Goal: Task Accomplishment & Management: Manage account settings

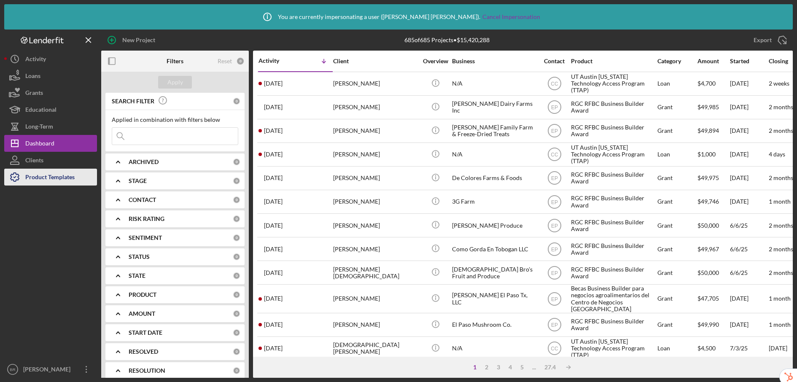
click at [58, 180] on div "Product Templates" at bounding box center [49, 178] width 49 height 19
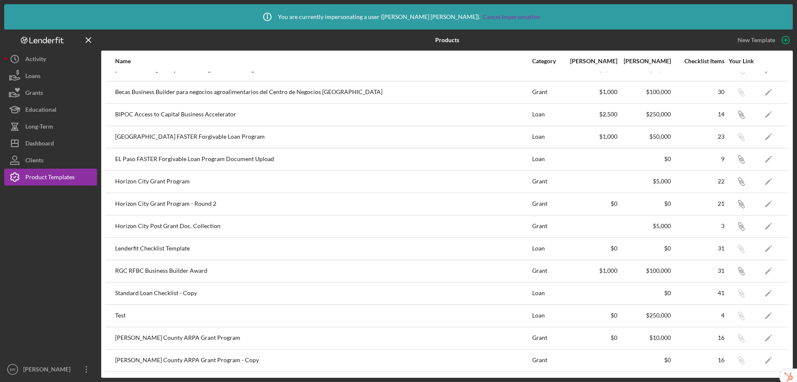
scroll to position [14, 0]
click at [41, 145] on div "Dashboard" at bounding box center [39, 144] width 29 height 19
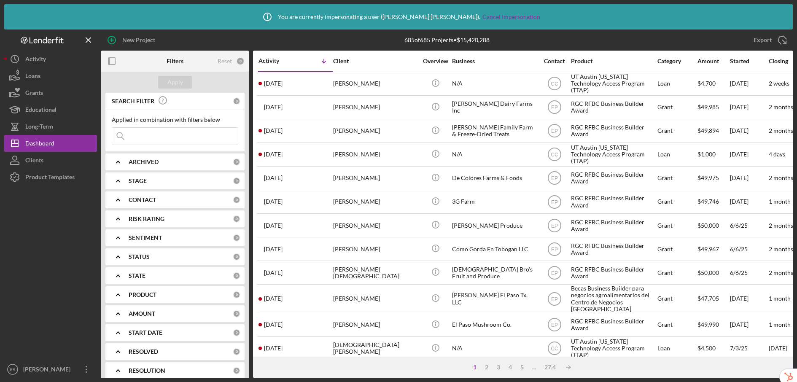
click at [151, 292] on b "PRODUCT" at bounding box center [143, 294] width 28 height 7
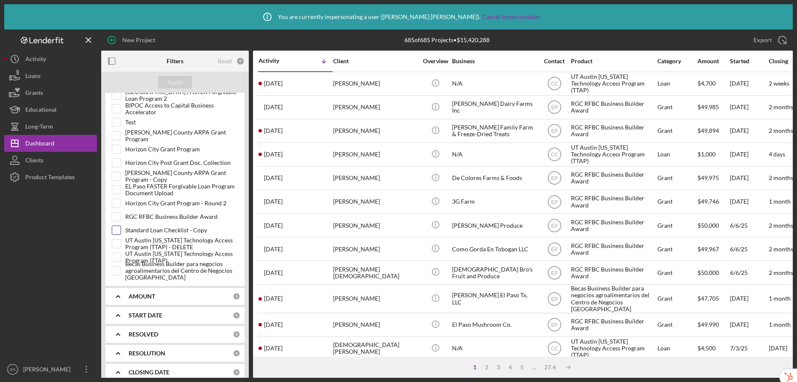
scroll to position [250, 0]
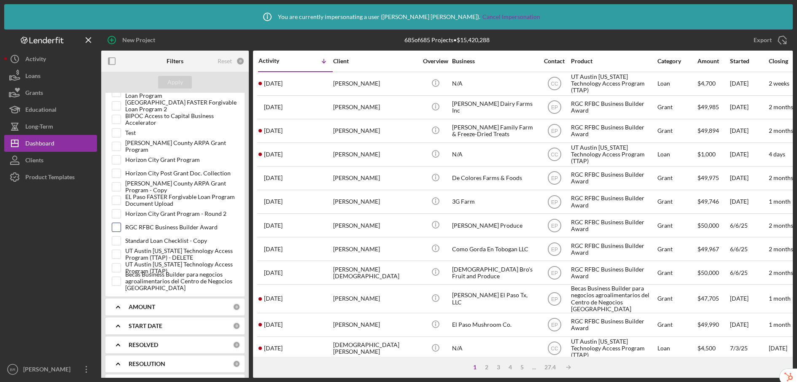
click at [116, 226] on input "RGC RFBC Business Builder Award" at bounding box center [116, 227] width 8 height 8
checkbox input "true"
click at [118, 282] on input "Becas Business Builder para negocios agroalimentarios del Centro de Negocios Rí…" at bounding box center [116, 281] width 8 height 8
checkbox input "true"
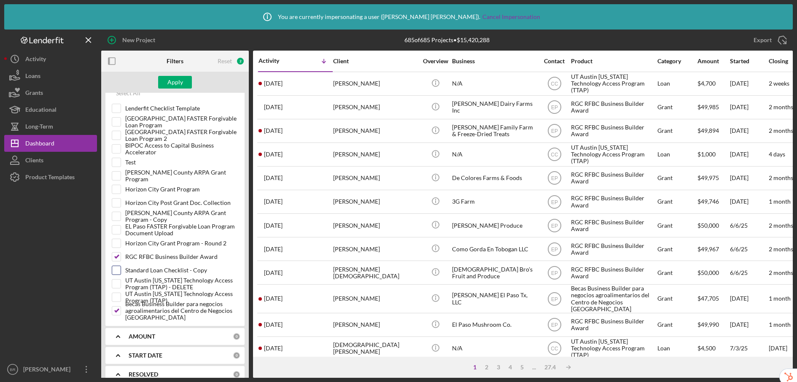
scroll to position [204, 0]
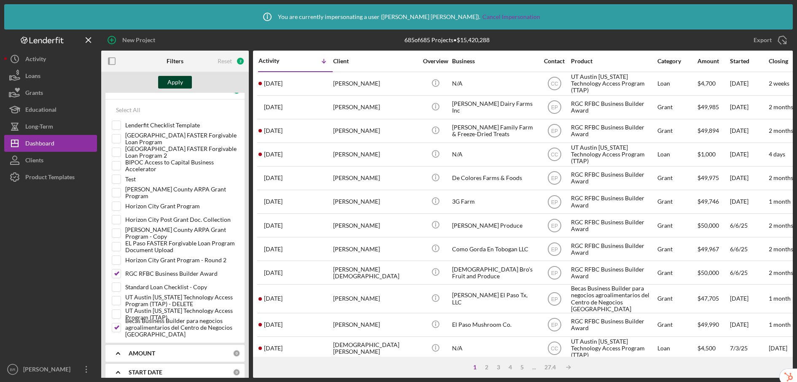
click at [179, 83] on div "Apply" at bounding box center [175, 82] width 16 height 13
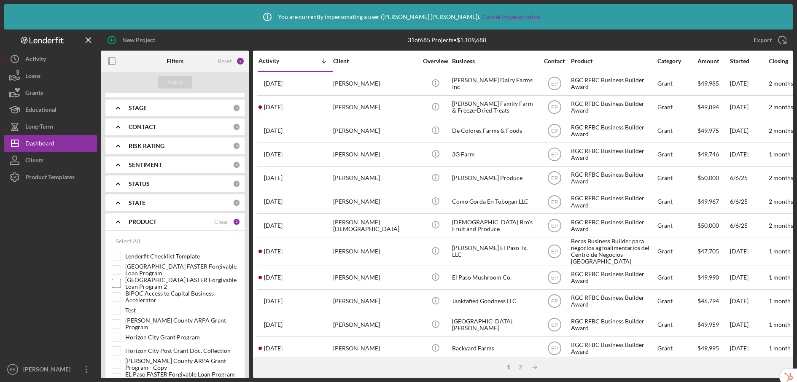
scroll to position [0, 0]
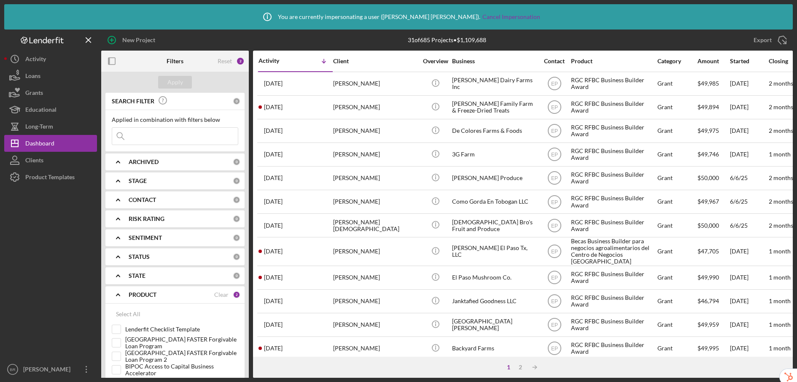
click at [140, 162] on b "ARCHIVED" at bounding box center [144, 162] width 30 height 7
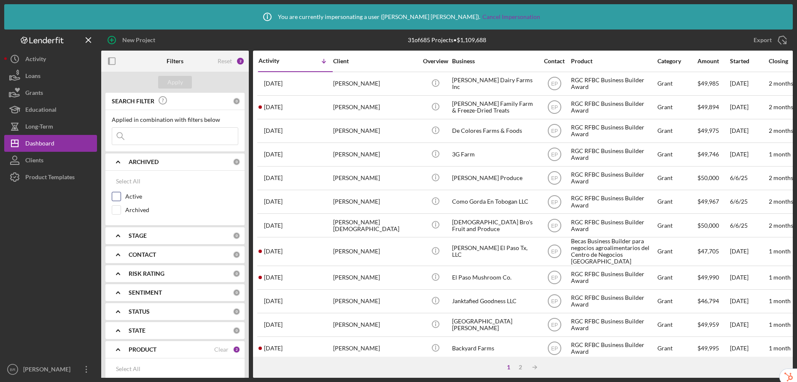
click at [118, 196] on input "Active" at bounding box center [116, 196] width 8 height 8
checkbox input "true"
click at [170, 83] on div "Apply" at bounding box center [175, 82] width 16 height 13
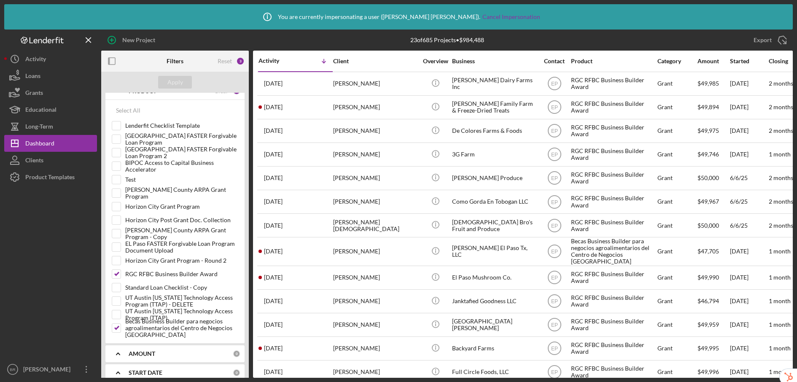
scroll to position [259, 0]
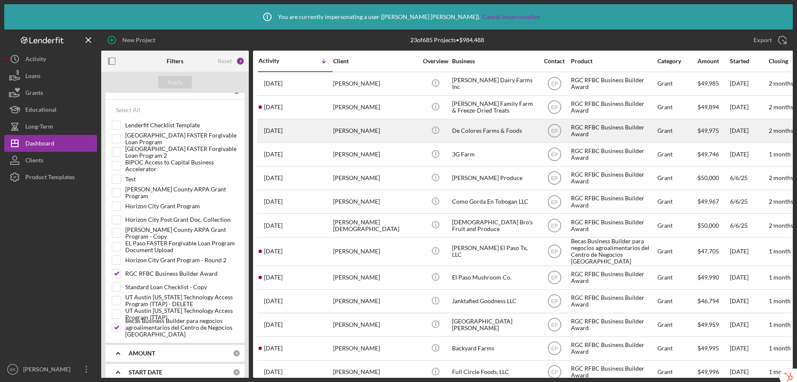
click at [529, 137] on div "De Colores Farms & Foods" at bounding box center [494, 131] width 84 height 22
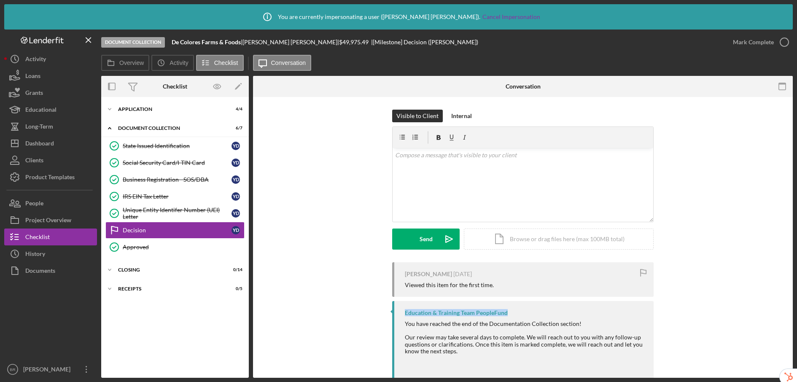
drag, startPoint x: 401, startPoint y: 312, endPoint x: 510, endPoint y: 313, distance: 109.2
click at [510, 313] on div "Education & Training Team PeopleFund You have reached the end of the Documentat…" at bounding box center [522, 340] width 261 height 78
click at [520, 314] on div "Education & Training Team PeopleFund" at bounding box center [525, 313] width 240 height 7
drag, startPoint x: 511, startPoint y: 312, endPoint x: 403, endPoint y: 312, distance: 107.5
click at [405, 312] on div "Education & Training Team PeopleFund" at bounding box center [525, 313] width 240 height 7
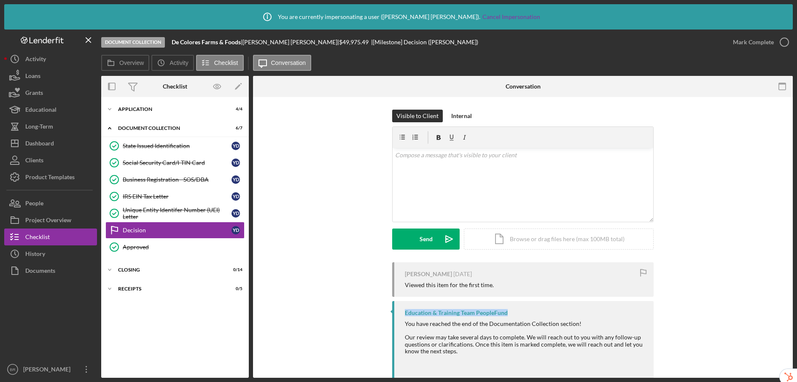
copy div "Education & Training Team PeopleFund"
click at [510, 310] on div "Education & Training Team PeopleFund" at bounding box center [525, 313] width 240 height 7
drag, startPoint x: 521, startPoint y: 318, endPoint x: 398, endPoint y: 312, distance: 122.9
click at [398, 312] on div "Education & Training Team PeopleFund You have reached the end of the Documentat…" at bounding box center [522, 340] width 261 height 78
click at [443, 312] on div "Education & Training Team PeopleFund" at bounding box center [456, 313] width 103 height 7
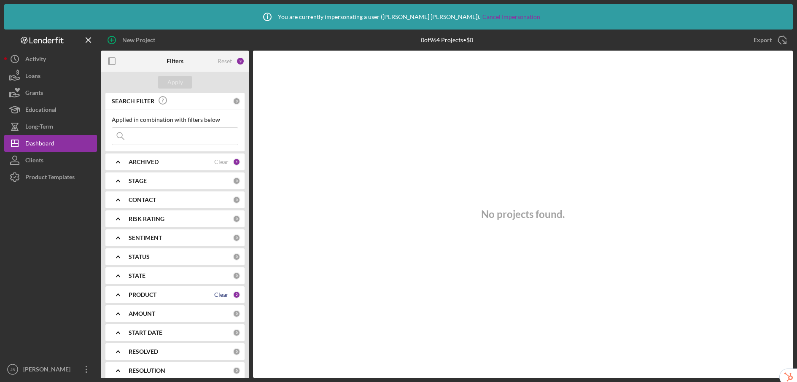
click at [225, 295] on div "Clear" at bounding box center [221, 294] width 14 height 7
click at [175, 81] on div "Apply" at bounding box center [175, 82] width 16 height 13
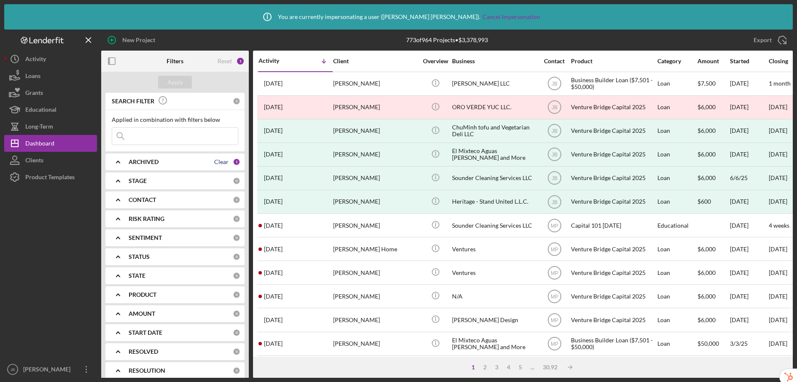
click at [221, 162] on div "Clear" at bounding box center [221, 162] width 14 height 7
click at [172, 82] on div "Apply" at bounding box center [175, 82] width 16 height 13
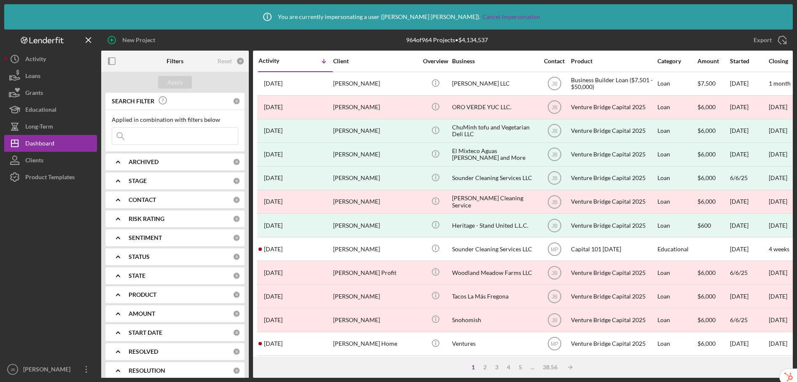
click at [167, 159] on div "ARCHIVED" at bounding box center [181, 162] width 104 height 7
click at [118, 197] on input "Active" at bounding box center [116, 196] width 8 height 8
checkbox input "true"
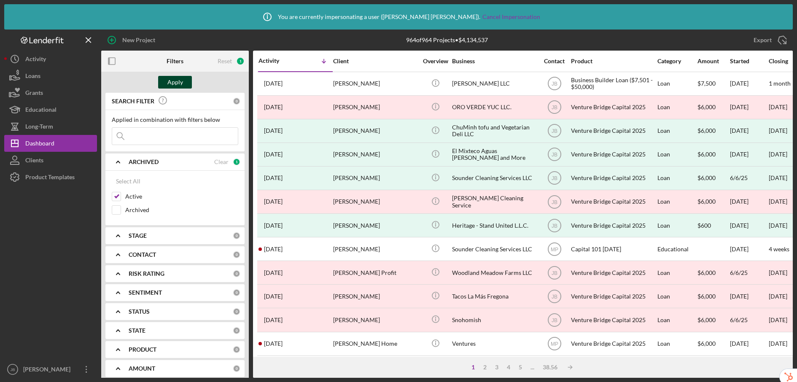
click at [176, 80] on div "Apply" at bounding box center [175, 82] width 16 height 13
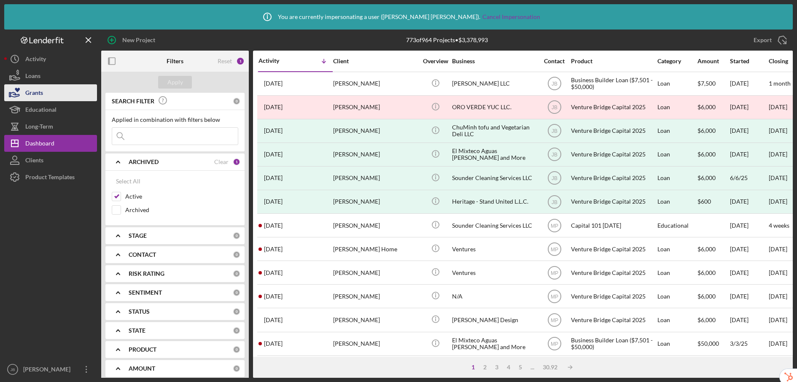
click at [33, 86] on div "Grants" at bounding box center [34, 93] width 18 height 19
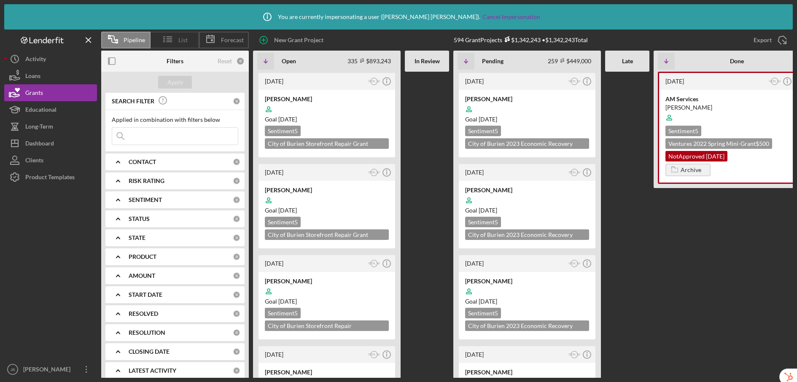
click at [178, 41] on icon at bounding box center [167, 39] width 21 height 21
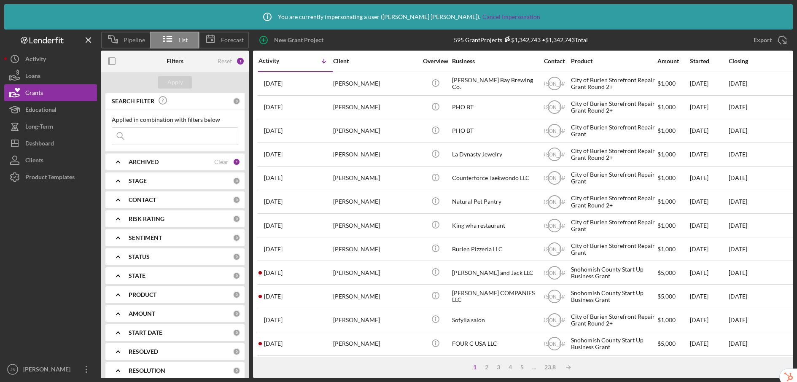
click at [41, 77] on button "Loans" at bounding box center [50, 75] width 93 height 17
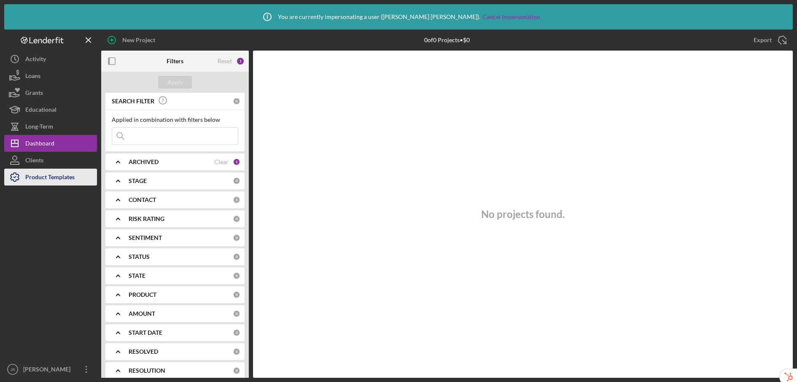
click at [44, 178] on div "Product Templates" at bounding box center [49, 178] width 49 height 19
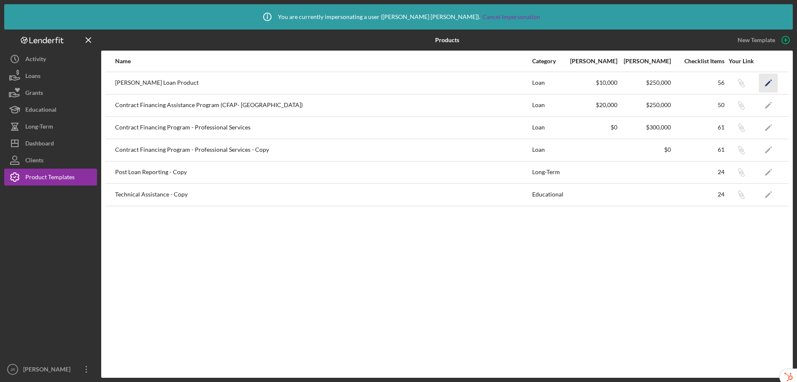
click at [767, 84] on polygon "button" at bounding box center [768, 84] width 6 height 6
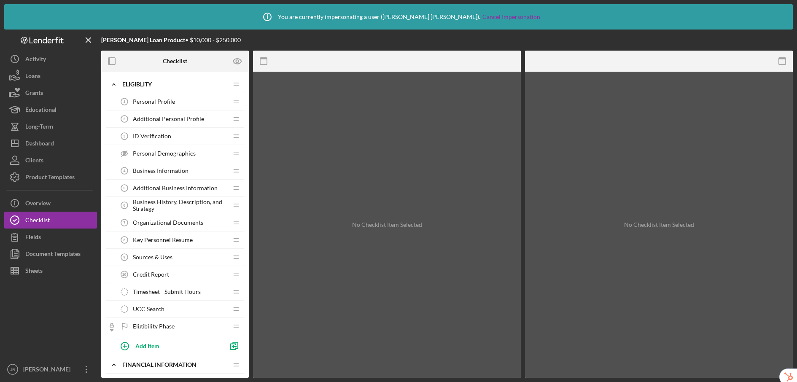
click at [196, 188] on span "Additional Business Information" at bounding box center [175, 188] width 85 height 7
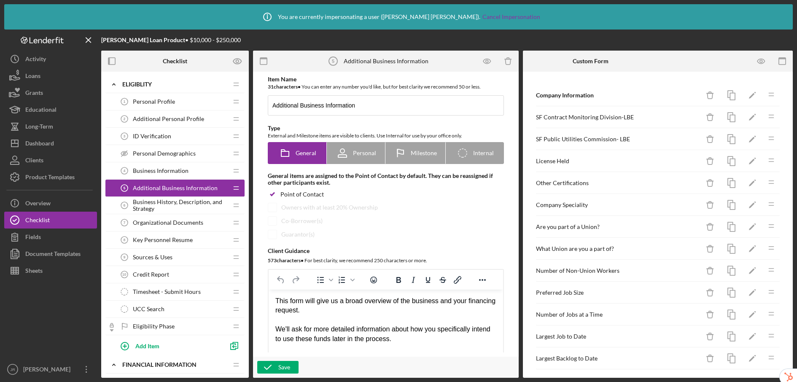
click at [178, 120] on span "Additional Personal Profile" at bounding box center [168, 119] width 71 height 7
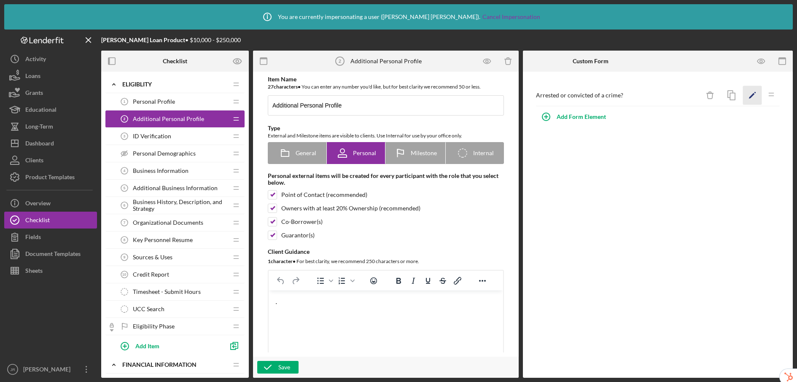
click at [750, 93] on icon "Icon/Edit" at bounding box center [752, 95] width 19 height 19
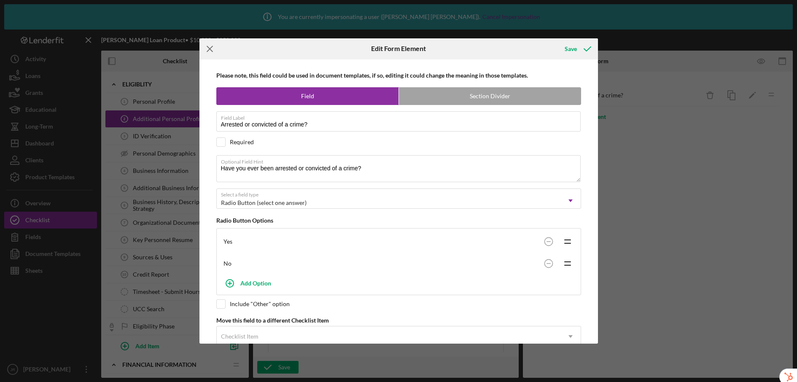
click at [210, 50] on icon "Icon/Menu Close" at bounding box center [209, 48] width 21 height 21
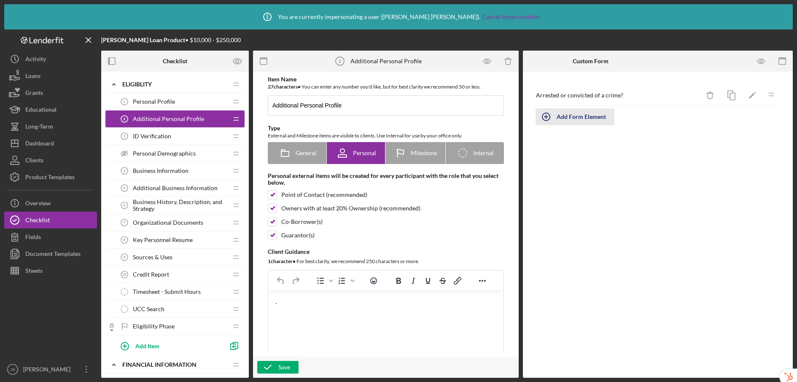
click at [597, 118] on div "Add Form Element" at bounding box center [581, 116] width 49 height 17
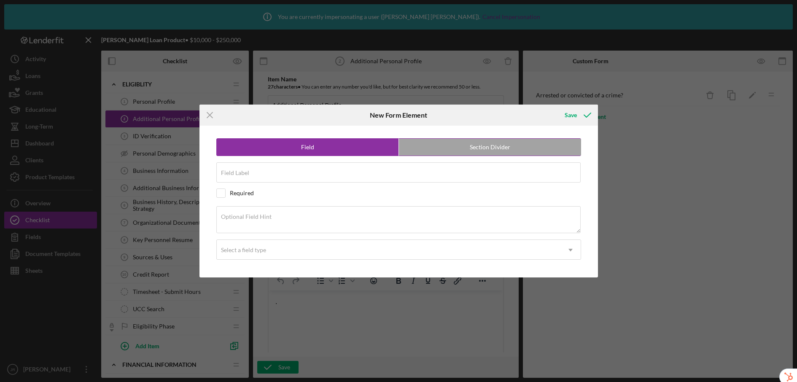
click at [459, 152] on label "Section Divider" at bounding box center [490, 147] width 182 height 17
radio input "false"
radio input "true"
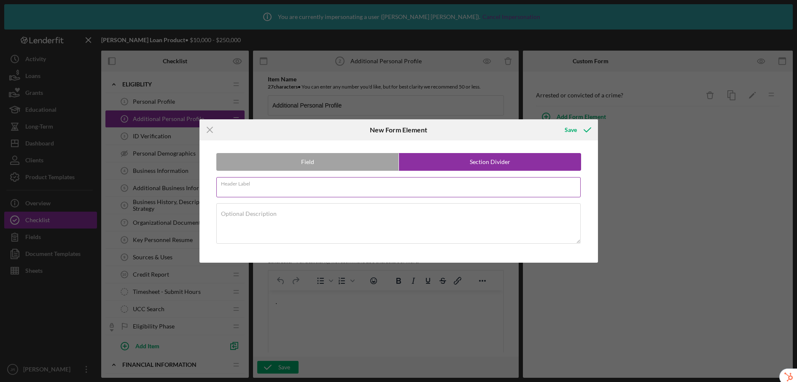
click at [339, 194] on input "Header Label" at bounding box center [398, 187] width 364 height 20
type input "Additional Personal Information Questions"
click at [570, 130] on div "Save" at bounding box center [571, 129] width 12 height 17
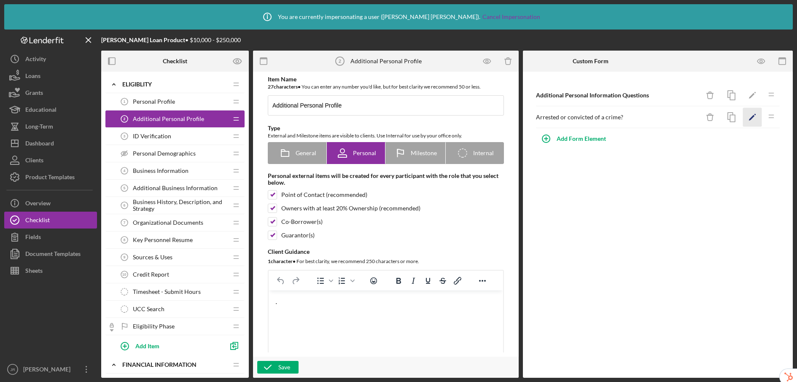
click at [751, 118] on polygon "button" at bounding box center [752, 118] width 6 height 6
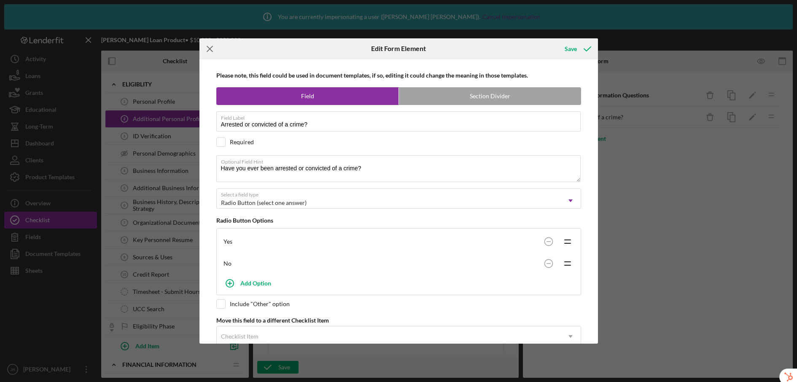
click at [212, 50] on icon "Icon/Menu Close" at bounding box center [209, 48] width 21 height 21
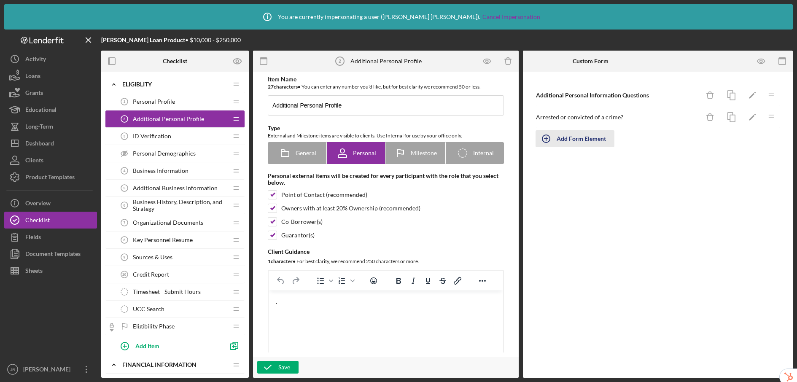
click at [598, 138] on div "Add Form Element" at bounding box center [581, 138] width 49 height 17
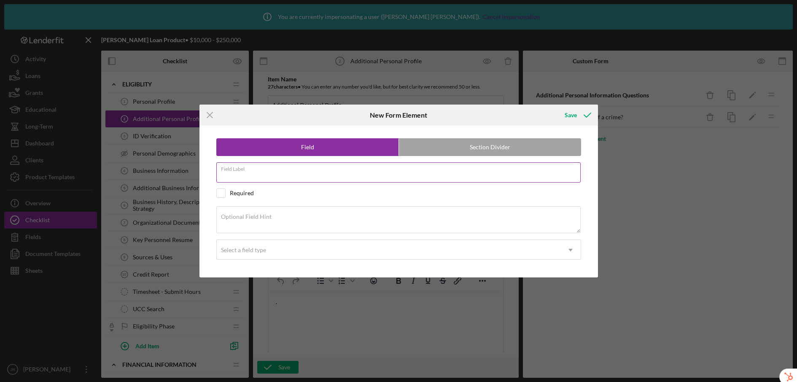
click at [367, 173] on input "Field Label" at bounding box center [398, 172] width 364 height 20
type input "H"
type input "Filed for bankruptcy?"
click at [335, 254] on div "Select a field type" at bounding box center [389, 249] width 344 height 19
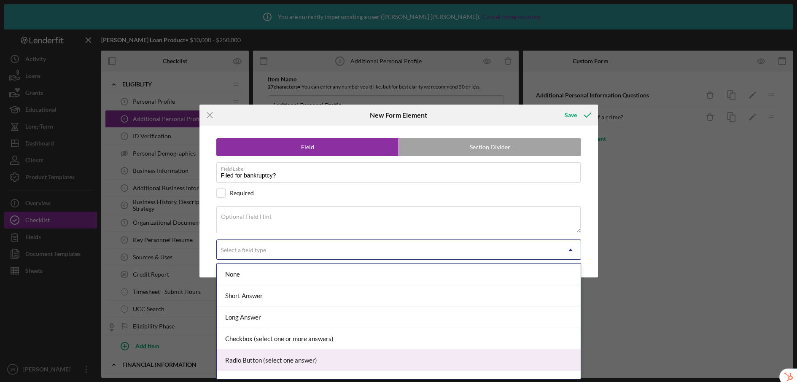
click at [299, 361] on div "Radio Button (select one answer)" at bounding box center [399, 361] width 364 height 22
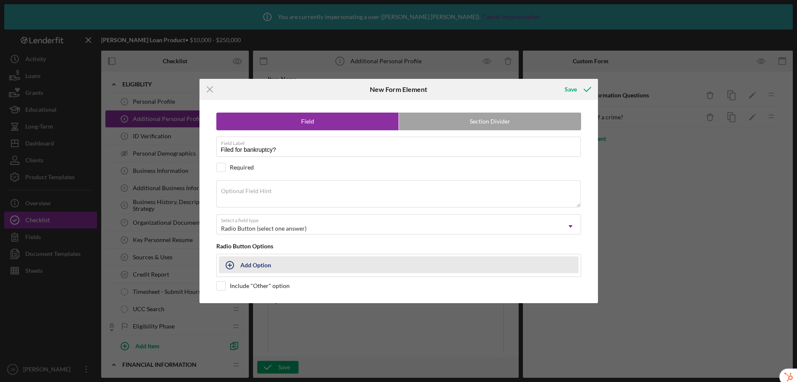
click at [258, 269] on div "Add Option" at bounding box center [255, 265] width 31 height 16
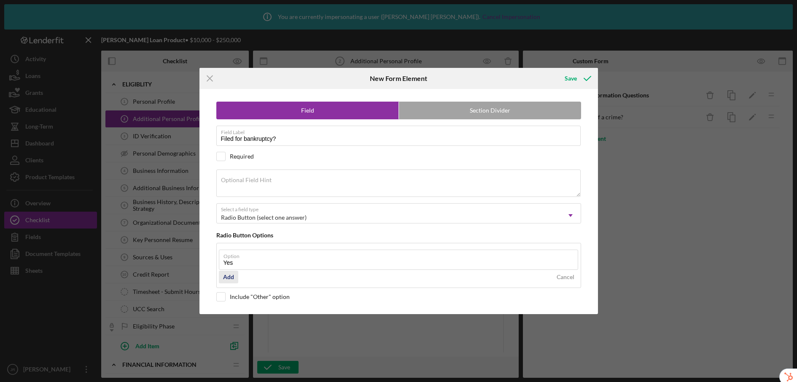
type input "Yes"
click at [229, 277] on div "Add" at bounding box center [228, 277] width 11 height 13
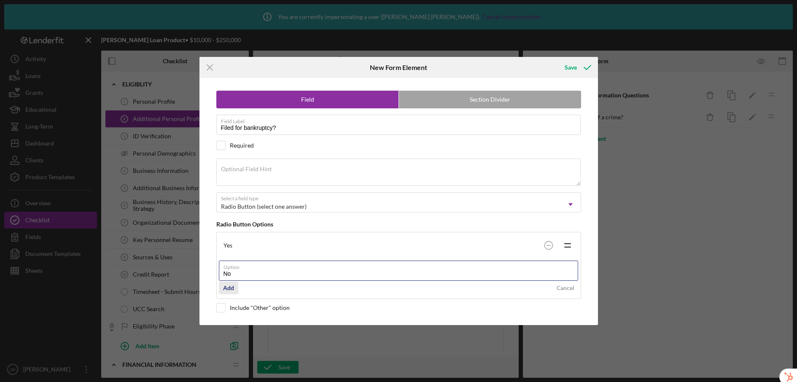
type input "No"
click at [229, 287] on div "Add" at bounding box center [228, 288] width 11 height 13
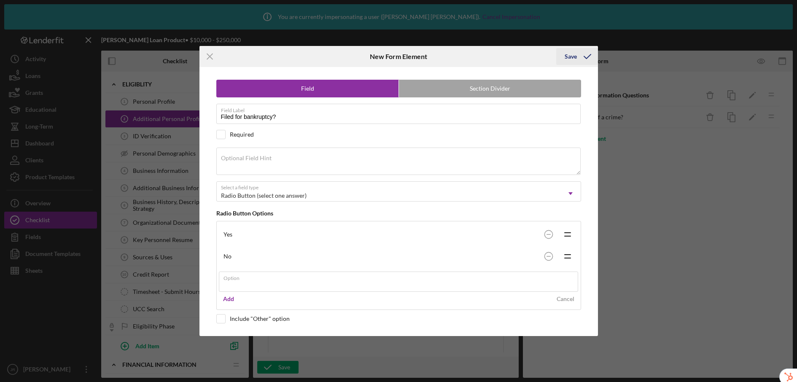
click at [570, 56] on div "Icon/Menu Close New Form Element Save Field Section Divider Field Label Filed f…" at bounding box center [398, 191] width 797 height 382
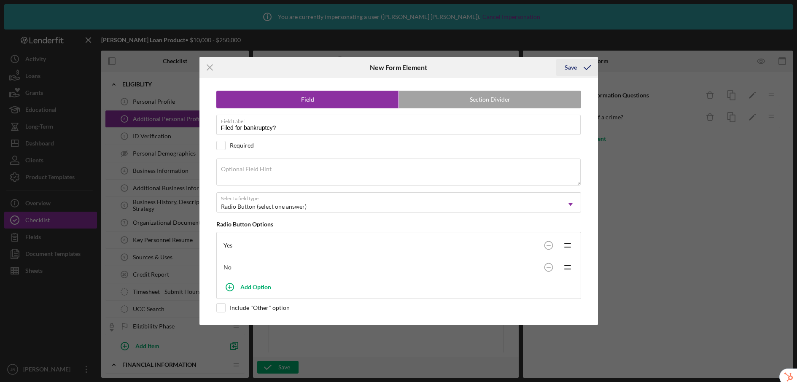
click at [570, 67] on div "Save" at bounding box center [571, 67] width 12 height 17
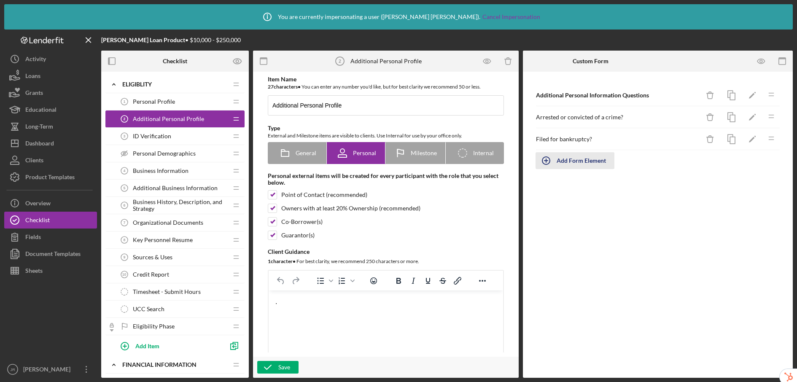
click at [599, 164] on div "Add Form Element" at bounding box center [581, 160] width 49 height 17
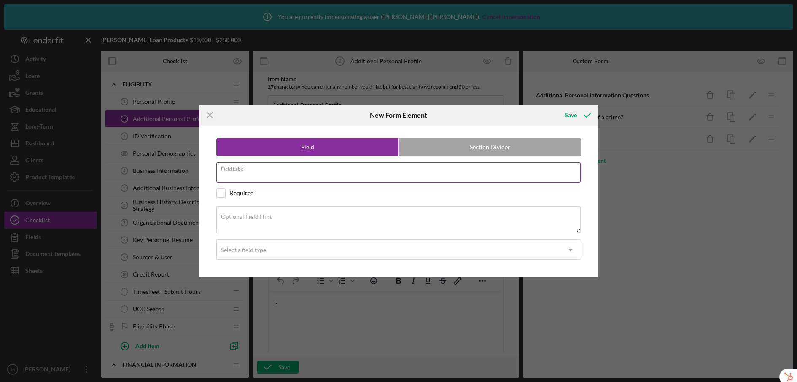
click at [358, 176] on input "Field Label" at bounding box center [398, 172] width 364 height 20
type input "Description of bankruptcy incident"
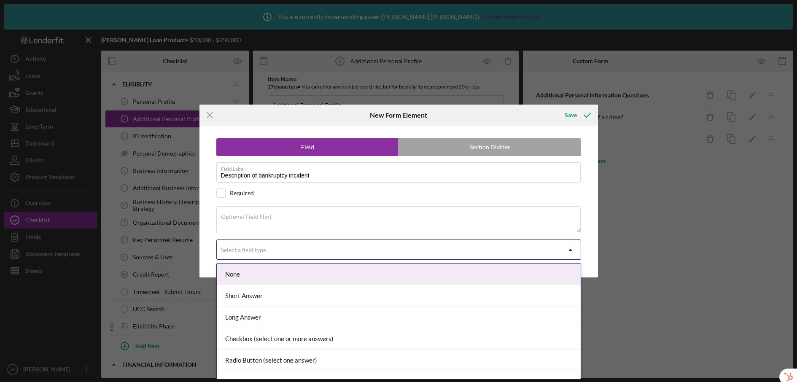
click at [297, 254] on div "Select a field type" at bounding box center [389, 249] width 344 height 19
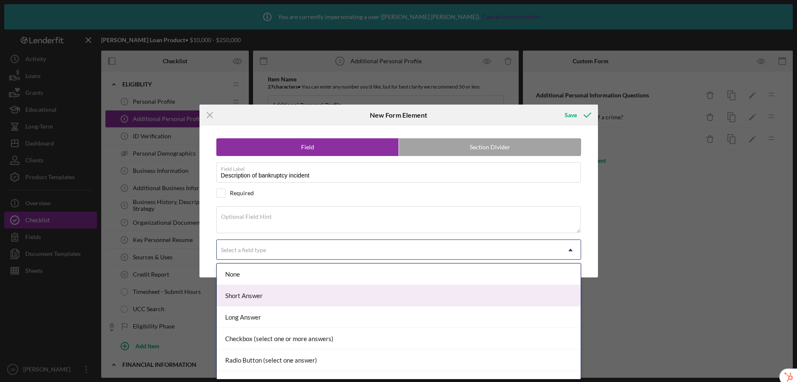
click at [286, 301] on div "Short Answer" at bounding box center [399, 296] width 364 height 22
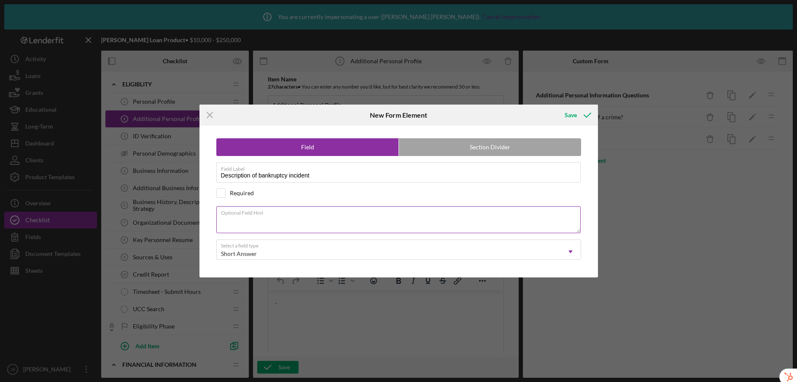
click at [364, 226] on textarea "Optional Field Hint" at bounding box center [398, 219] width 364 height 27
paste textarea "If yes, please provide a brief description of the incident"
type textarea "If yes, please provide a brief description of the incident"
click at [573, 112] on div "Save" at bounding box center [571, 115] width 12 height 17
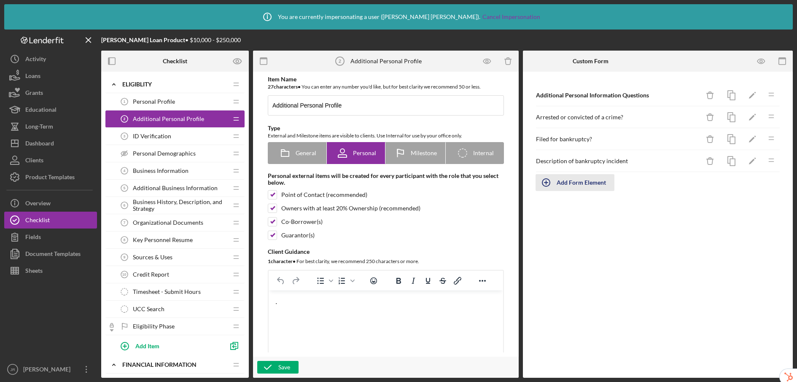
click at [600, 185] on div "Add Form Element" at bounding box center [581, 182] width 49 height 17
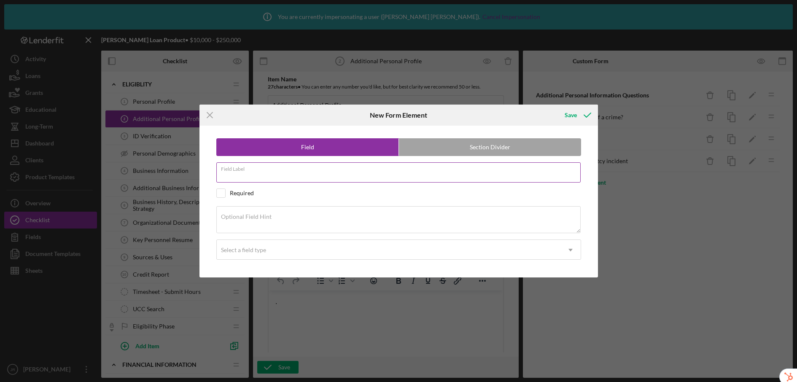
click at [291, 178] on input "Field Label" at bounding box center [398, 172] width 364 height 20
paste input "Liens, judgments, encumbrances?"
type input "Liens, judgments, encumbrances?"
click at [306, 214] on div "Optional Field Hint" at bounding box center [398, 220] width 365 height 28
click at [307, 218] on textarea "Optional Field Hint" at bounding box center [398, 219] width 364 height 27
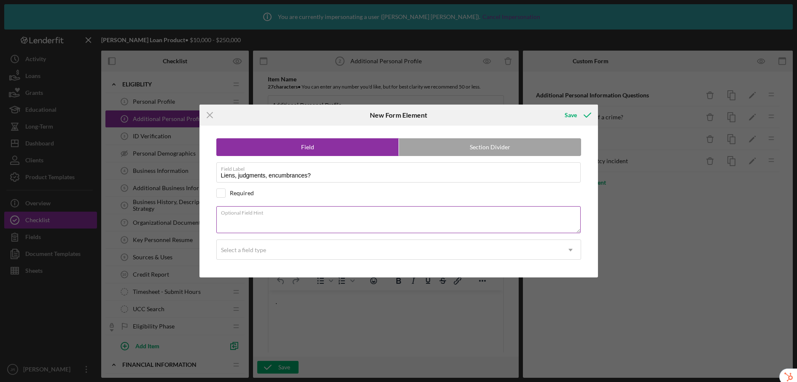
paste textarea "Are you currently the subject of any liens, judgments, or encumbrances?"
type textarea "Are you currently the subject of any liens, judgments, or encumbrances?"
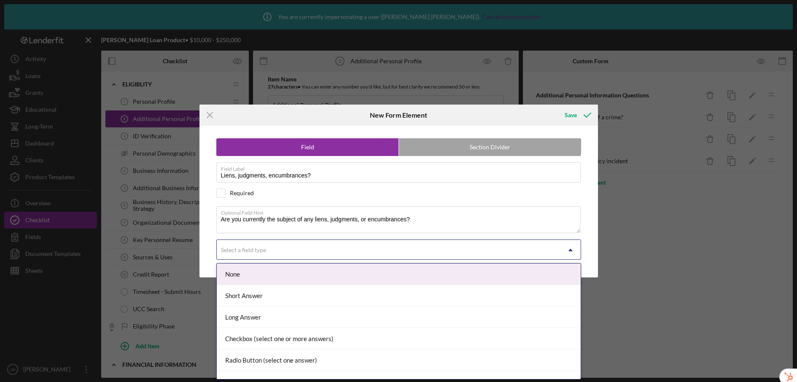
click at [310, 251] on div "Select a field type" at bounding box center [389, 249] width 344 height 19
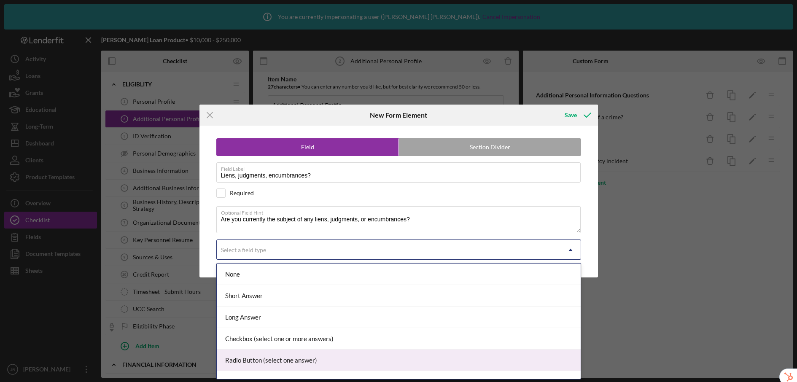
click at [298, 363] on div "Radio Button (select one answer)" at bounding box center [399, 361] width 364 height 22
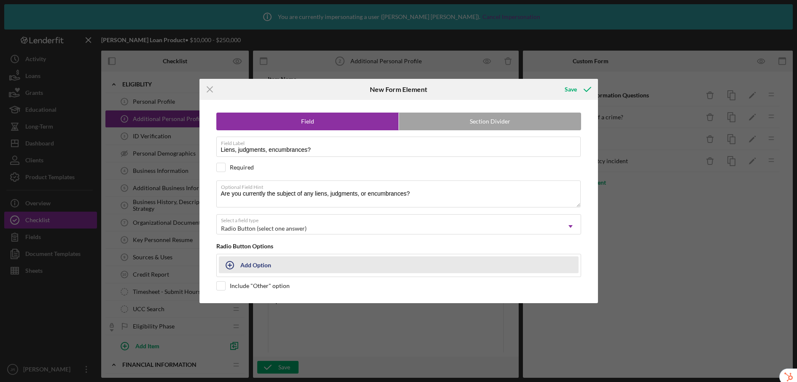
click at [264, 264] on div "Add Option" at bounding box center [255, 265] width 31 height 16
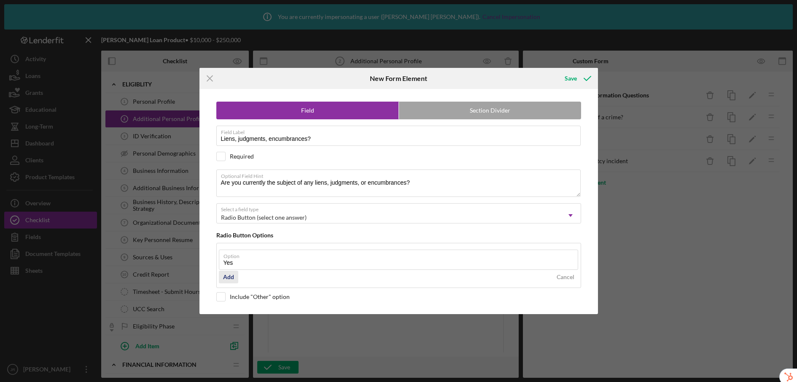
type input "Yes"
click at [230, 275] on div "Add" at bounding box center [228, 277] width 11 height 13
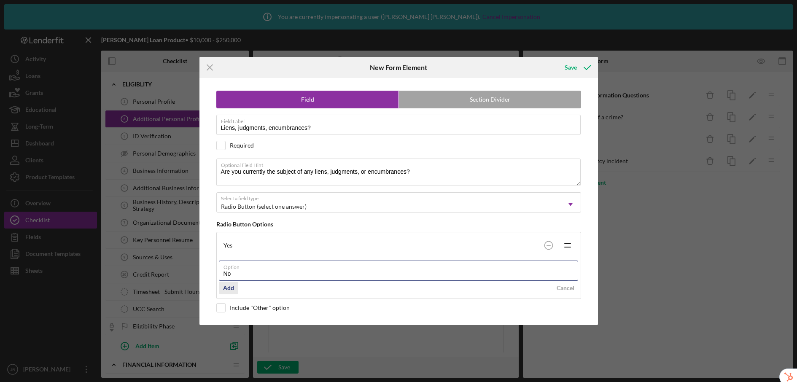
type input "No"
click at [235, 288] on button "Add" at bounding box center [228, 288] width 19 height 13
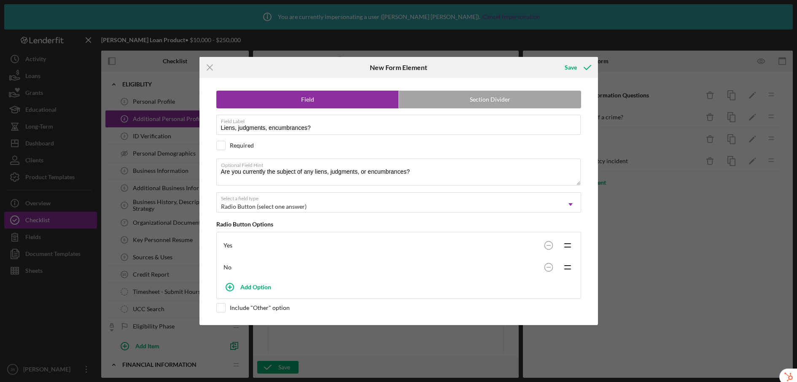
click at [575, 58] on div "Save" at bounding box center [577, 67] width 42 height 21
click at [569, 66] on div "Save" at bounding box center [571, 67] width 12 height 17
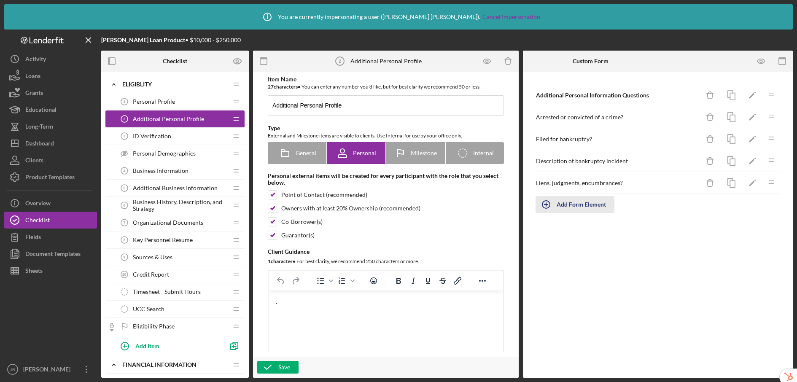
click at [576, 204] on div "Add Form Element" at bounding box center [581, 204] width 49 height 17
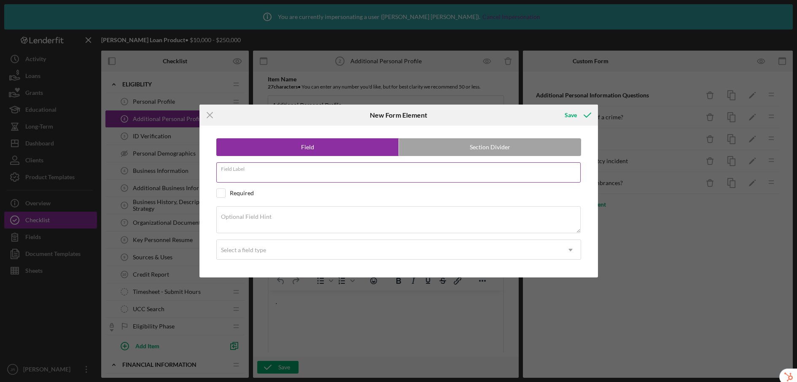
click at [280, 178] on input "Field Label" at bounding box center [398, 172] width 364 height 20
paste input "Description of liens, judgments, encumbrances"
type input "Description of liens, judgments, encumbrances"
click at [279, 229] on textarea "Optional Field Hint" at bounding box center [398, 219] width 364 height 27
click at [277, 218] on textarea "Optional Field Hint" at bounding box center [398, 219] width 364 height 27
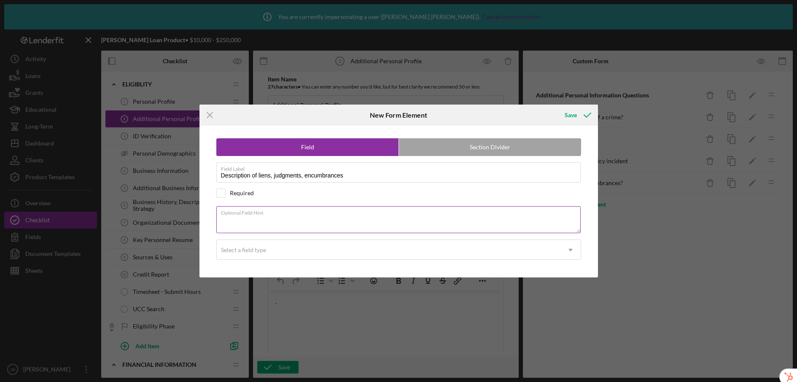
paste textarea "If yes, please provide a description"
type textarea "If yes, please provide a description"
click at [262, 254] on div "Select a field type" at bounding box center [389, 249] width 344 height 19
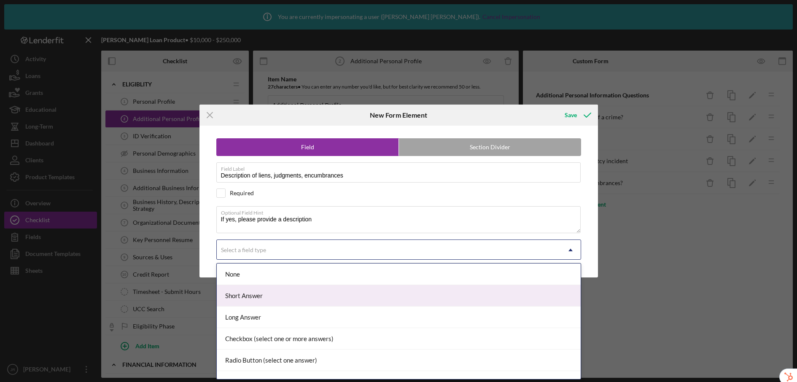
click at [273, 299] on div "Short Answer" at bounding box center [399, 296] width 364 height 22
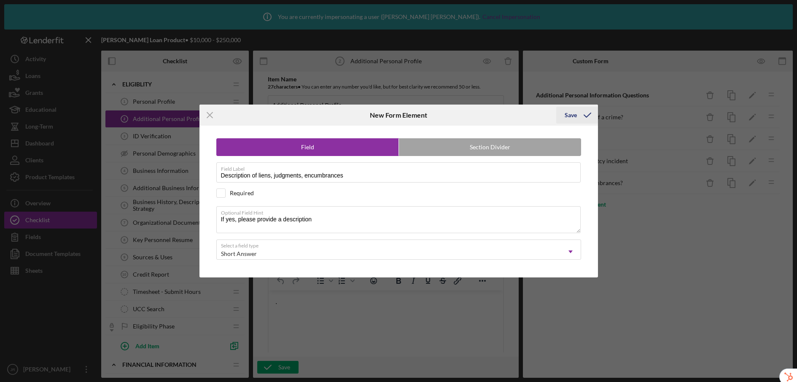
click at [568, 115] on div "Save" at bounding box center [571, 115] width 12 height 17
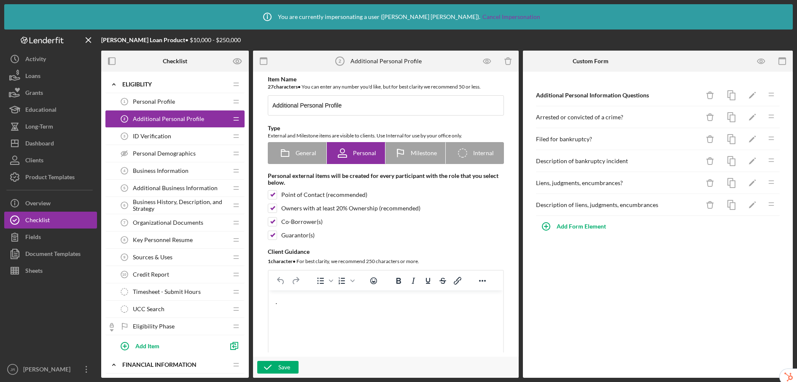
click at [642, 288] on div "Additional Personal Information Questions Icon/Delete Icon/Edit Icon/Drag Arres…" at bounding box center [658, 225] width 270 height 306
click at [767, 61] on icon "button" at bounding box center [761, 61] width 19 height 19
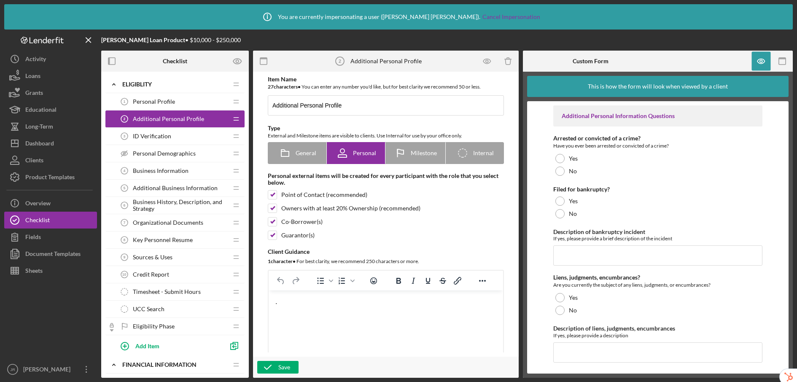
scroll to position [2, 0]
click at [763, 62] on icon "button" at bounding box center [761, 61] width 19 height 19
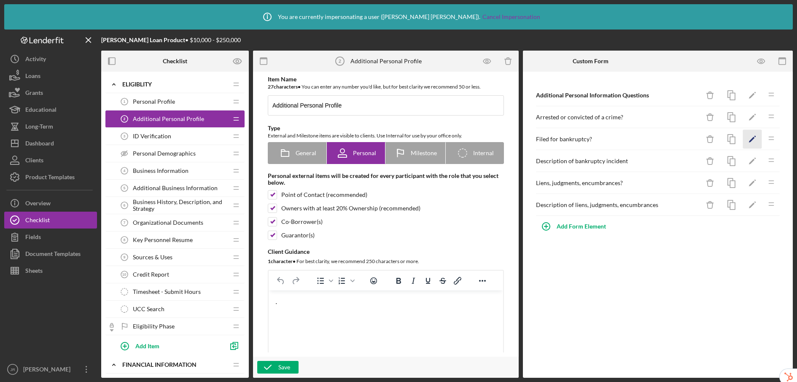
click at [748, 137] on icon "Icon/Edit" at bounding box center [752, 139] width 19 height 19
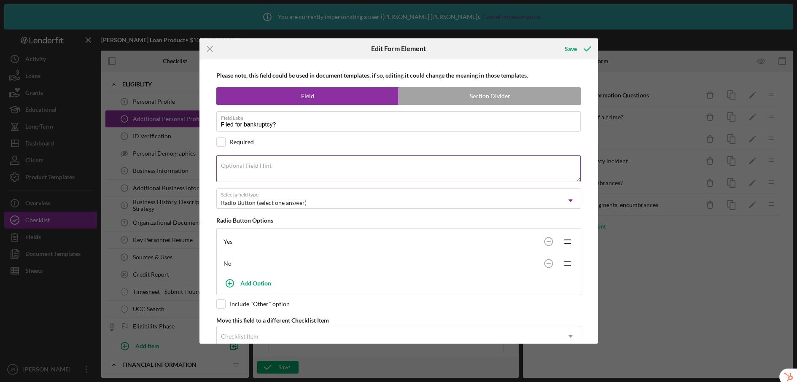
click at [295, 170] on textarea "Optional Field Hint" at bounding box center [398, 168] width 364 height 27
paste textarea "Have you ever filed for bankruptcy?"
type textarea "Have you ever filed for bankruptcy?"
click at [571, 50] on div "Save" at bounding box center [571, 48] width 12 height 17
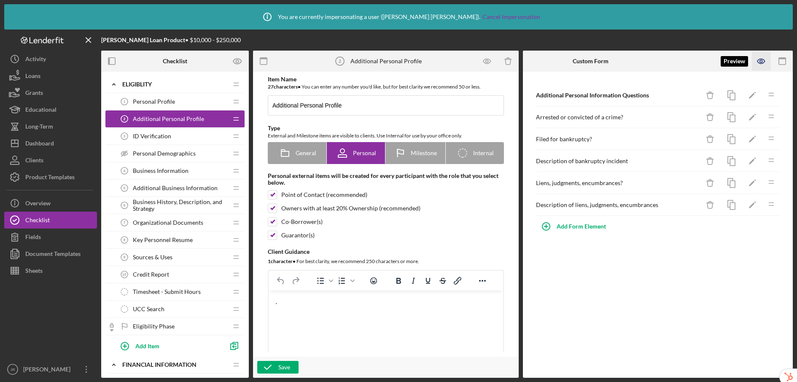
click at [759, 62] on icon "button" at bounding box center [761, 61] width 19 height 19
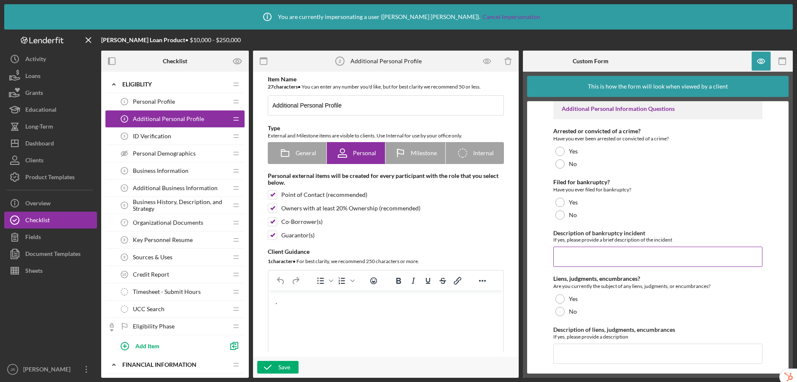
scroll to position [10, 0]
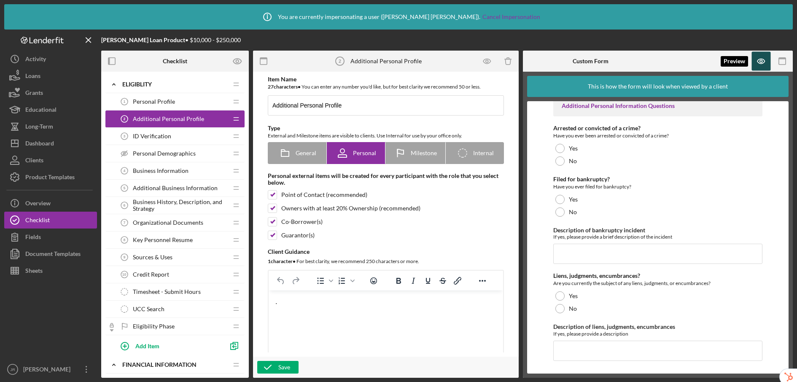
click at [759, 64] on icon "button" at bounding box center [761, 61] width 19 height 19
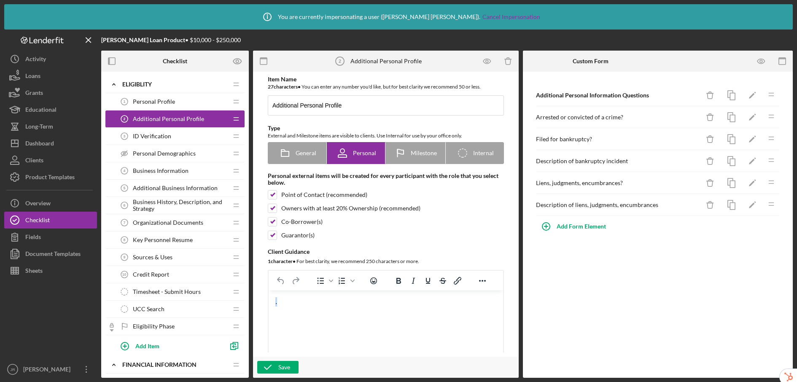
drag, startPoint x: 298, startPoint y: 302, endPoint x: 530, endPoint y: 595, distance: 373.3
click at [269, 304] on html "." at bounding box center [386, 302] width 234 height 23
click at [272, 369] on icon "button" at bounding box center [267, 367] width 21 height 21
click at [30, 256] on div "Document Templates" at bounding box center [52, 254] width 55 height 19
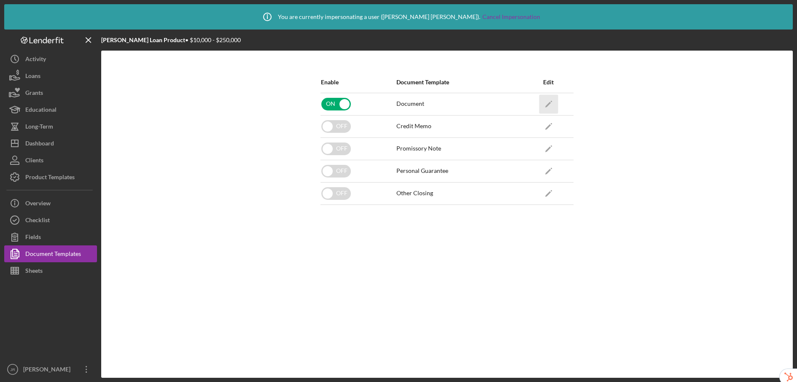
click at [549, 102] on icon "Icon/Edit" at bounding box center [548, 103] width 19 height 19
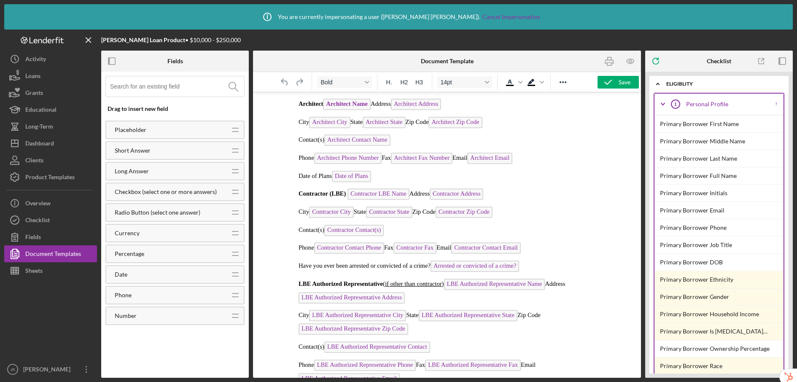
scroll to position [863, 0]
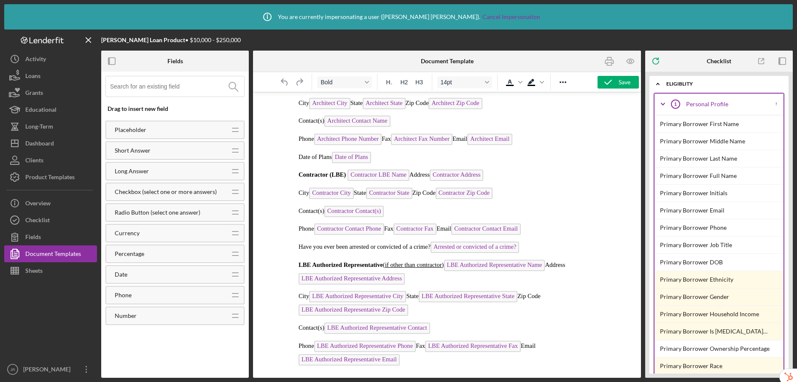
click at [541, 242] on p "Have you ever been arrested or convicted of a crime? Arrested or convicted of a…" at bounding box center [447, 248] width 297 height 13
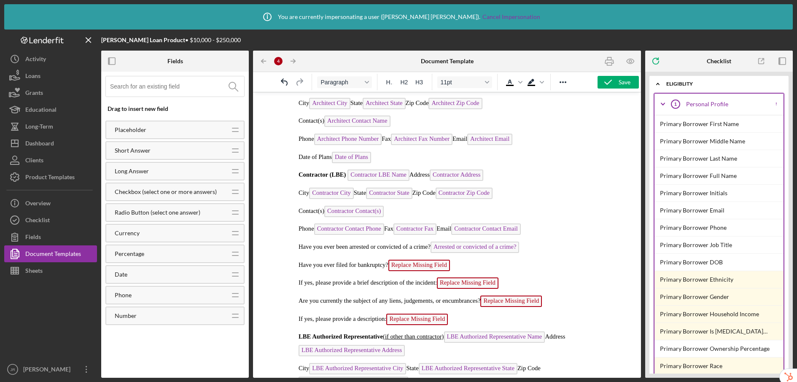
click at [404, 260] on span "Replace Missing Field" at bounding box center [419, 265] width 62 height 11
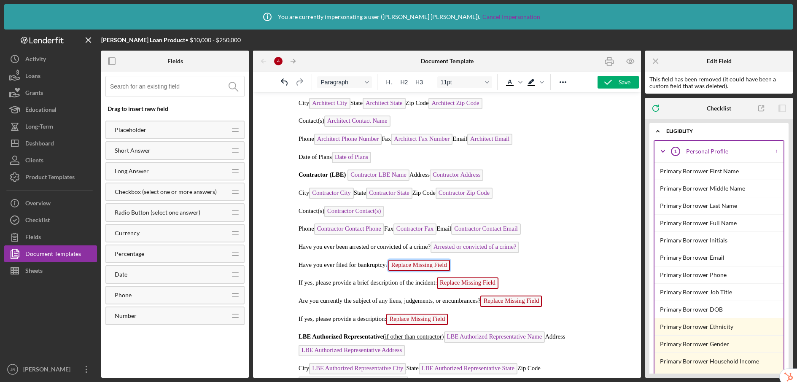
scroll to position [886, 0]
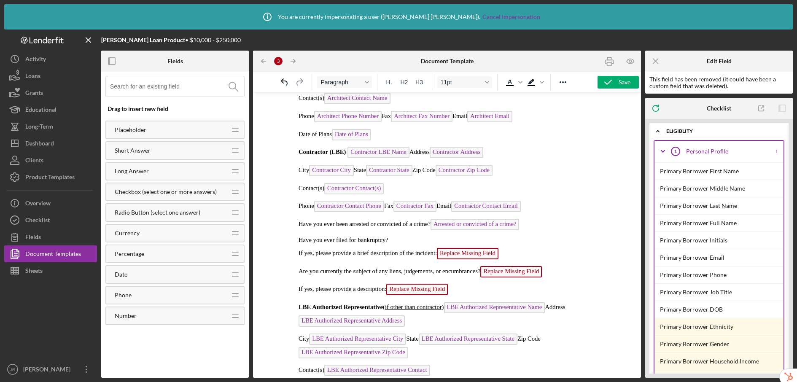
click at [480, 248] on span "Replace Missing Field" at bounding box center [468, 253] width 62 height 11
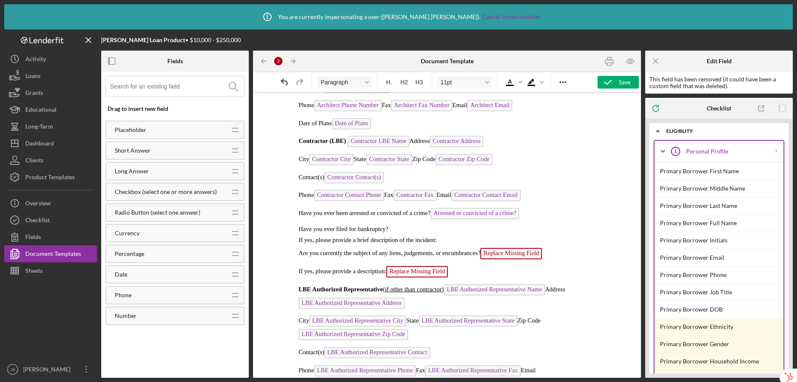
click at [512, 248] on span "Replace Missing Field" at bounding box center [511, 253] width 62 height 11
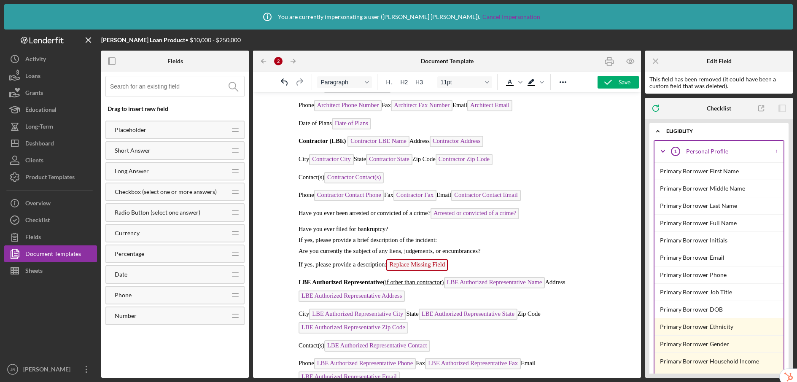
scroll to position [908, 0]
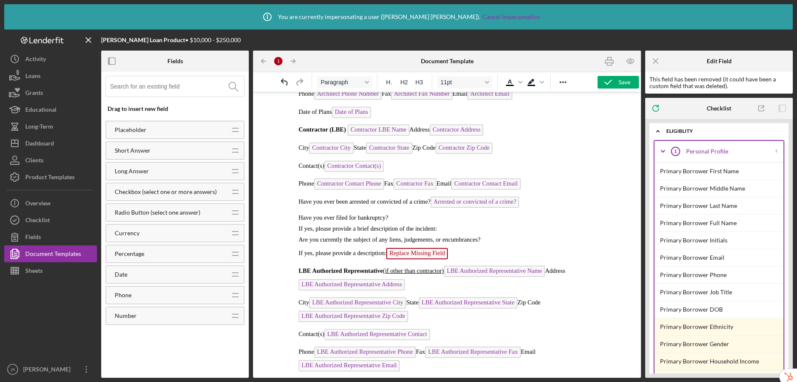
click at [423, 248] on span "Replace Missing Field" at bounding box center [417, 253] width 62 height 11
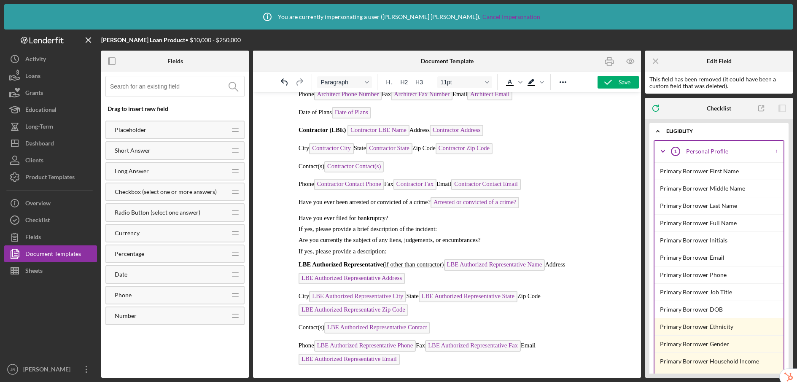
click at [487, 237] on p "Are you currently the subject of any liens, judgements, or encumbrances?" at bounding box center [447, 240] width 297 height 7
click at [391, 215] on p "Have you ever filed for bankruptcy?" at bounding box center [447, 218] width 297 height 7
click at [488, 237] on p "Are you currently the subject of any liens, judgements, or encumbrances?:" at bounding box center [447, 240] width 297 height 7
click at [422, 215] on p "Have you ever filed for bankruptcy?" at bounding box center [447, 218] width 297 height 7
click at [132, 88] on input at bounding box center [177, 86] width 134 height 20
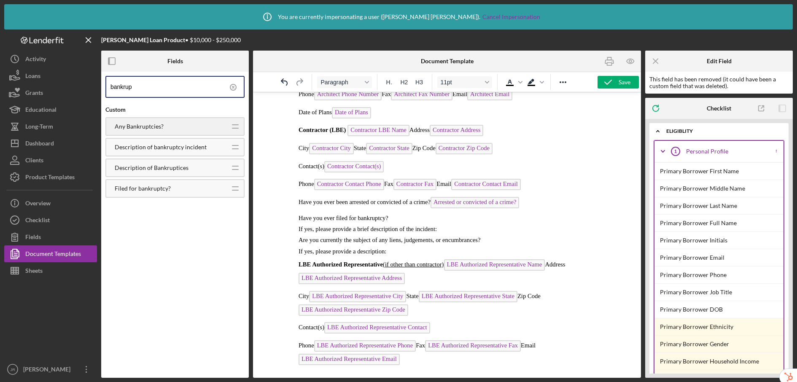
type input "bankrup"
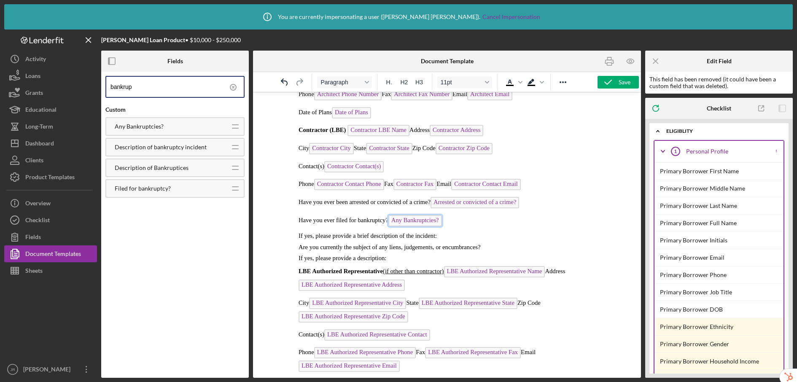
click at [408, 215] on span "Any Bankruptcies?" at bounding box center [415, 220] width 54 height 11
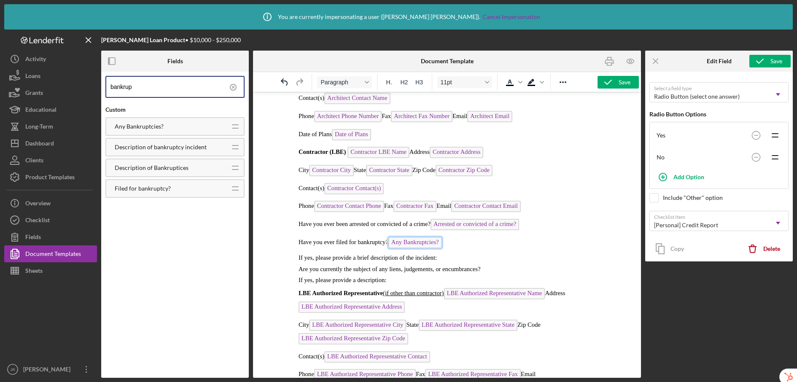
scroll to position [0, 0]
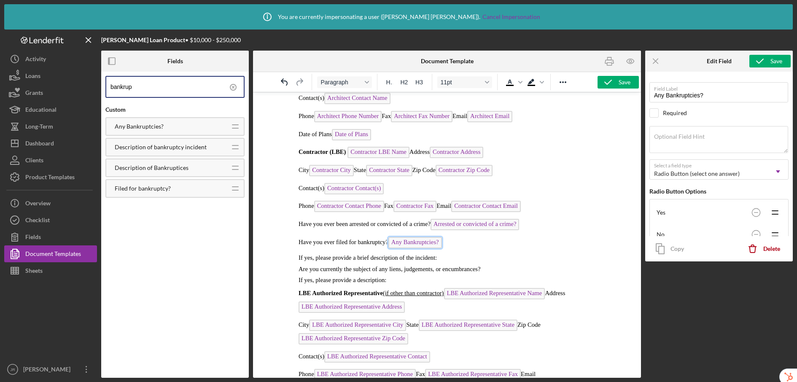
click at [424, 237] on span "Any Bankruptcies?" at bounding box center [415, 242] width 54 height 11
click at [455, 255] on p "If yes, please provide a brief description of the incident:" at bounding box center [447, 258] width 297 height 7
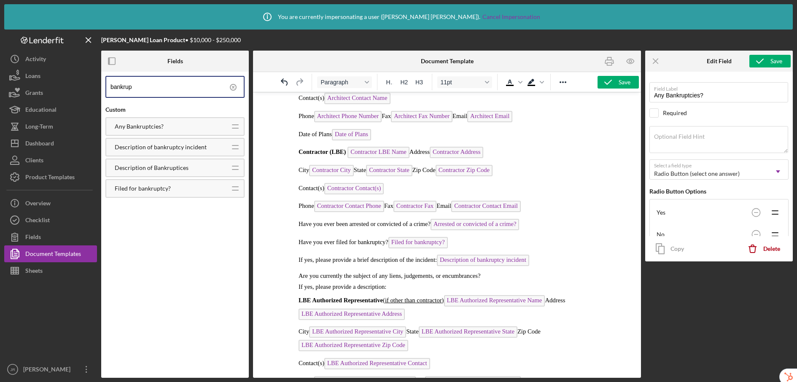
click at [495, 273] on p "Are you currently the subject of any liens, judgements, or encumbrances?" at bounding box center [447, 276] width 297 height 7
click at [234, 88] on icon at bounding box center [233, 87] width 2 height 2
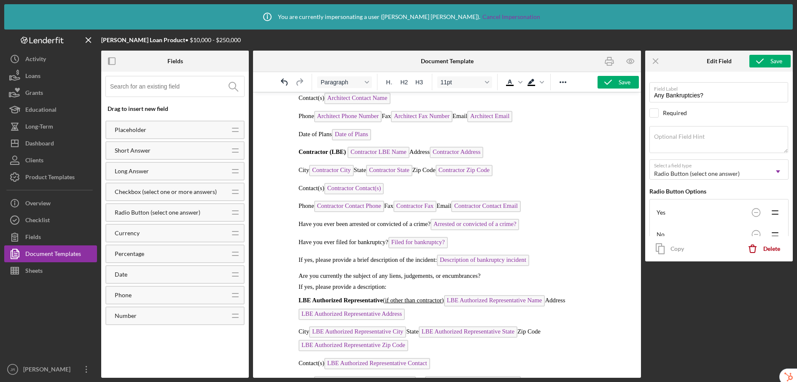
click at [170, 87] on input at bounding box center [177, 86] width 134 height 20
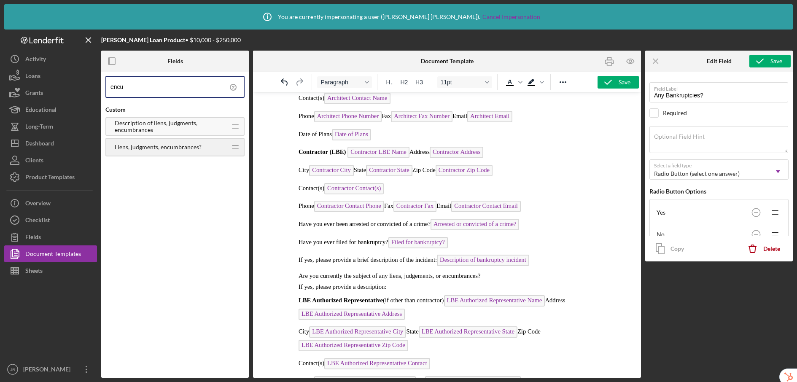
type input "encu"
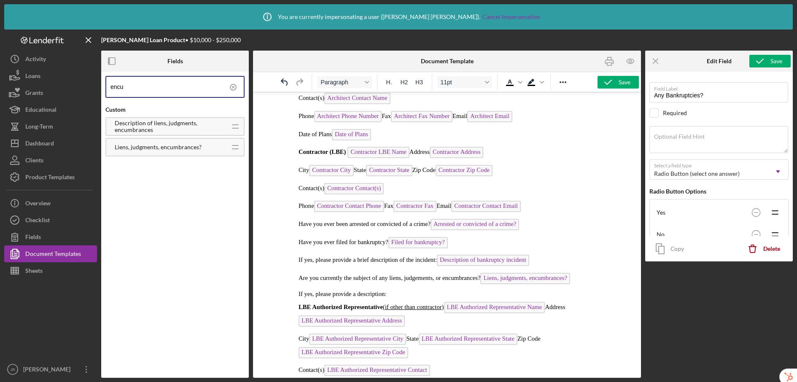
click at [403, 291] on p "If yes, please provide a description:" at bounding box center [447, 294] width 297 height 7
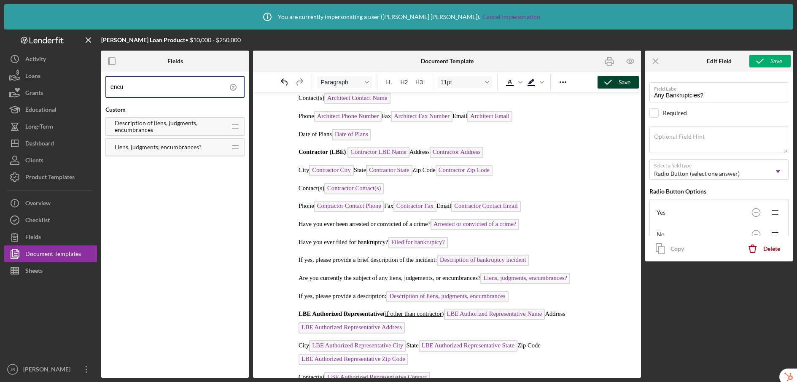
click at [608, 81] on icon "button" at bounding box center [608, 82] width 21 height 21
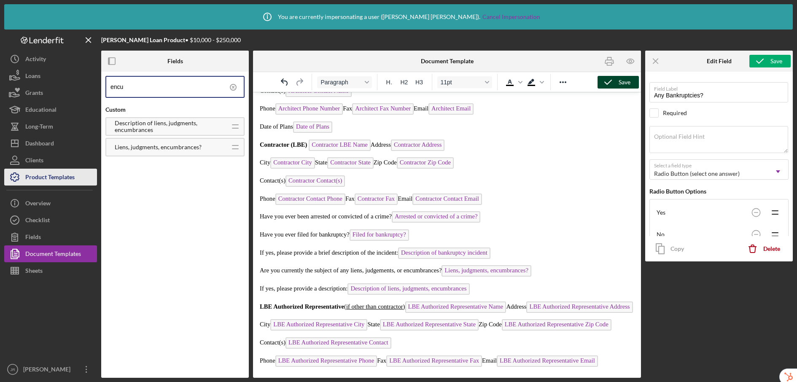
click at [37, 179] on div "Product Templates" at bounding box center [49, 178] width 49 height 19
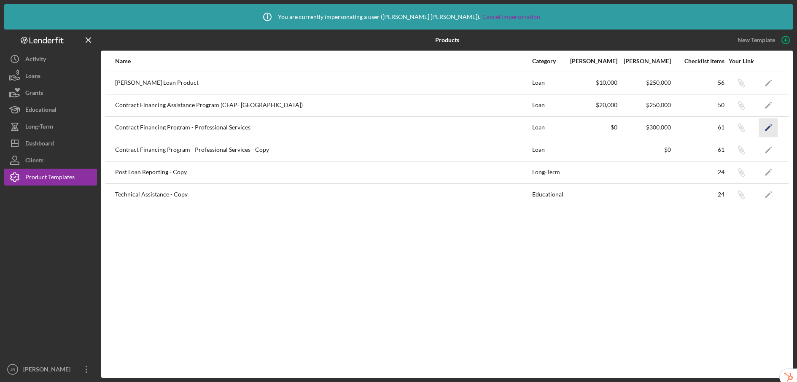
click at [767, 126] on icon "Icon/Edit" at bounding box center [768, 127] width 19 height 19
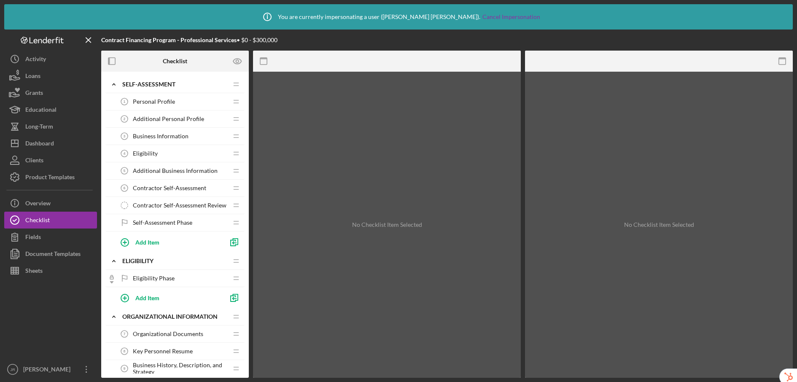
click at [172, 117] on span "Additional Personal Profile" at bounding box center [168, 119] width 71 height 7
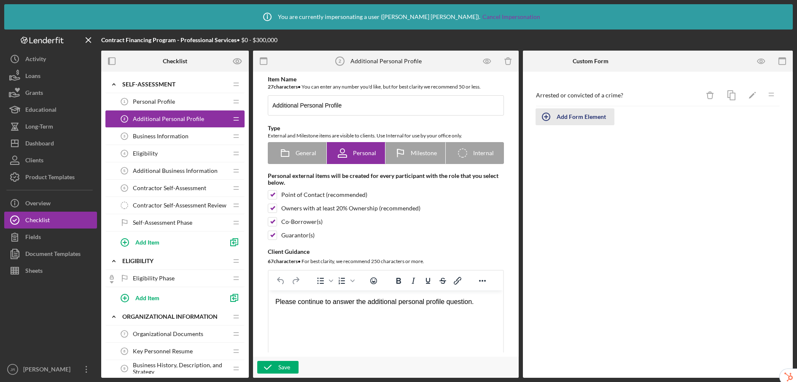
click at [593, 117] on div "Add Form Element" at bounding box center [581, 116] width 49 height 17
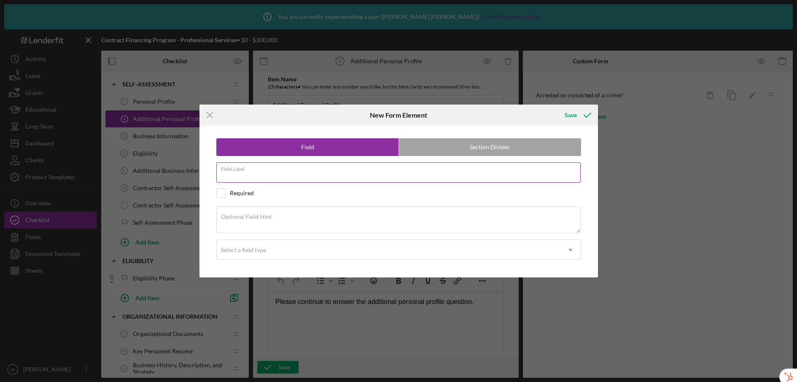
click at [425, 173] on input "Field Label" at bounding box center [398, 172] width 364 height 20
type input "Additional Personal Information Questions"
click at [439, 213] on div "Optional Field Hint" at bounding box center [398, 220] width 365 height 28
click at [426, 145] on label "Section Divider" at bounding box center [490, 147] width 182 height 17
radio input "false"
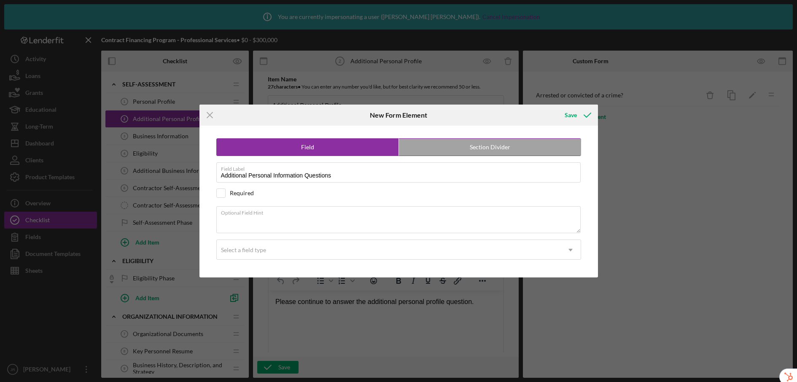
radio input "true"
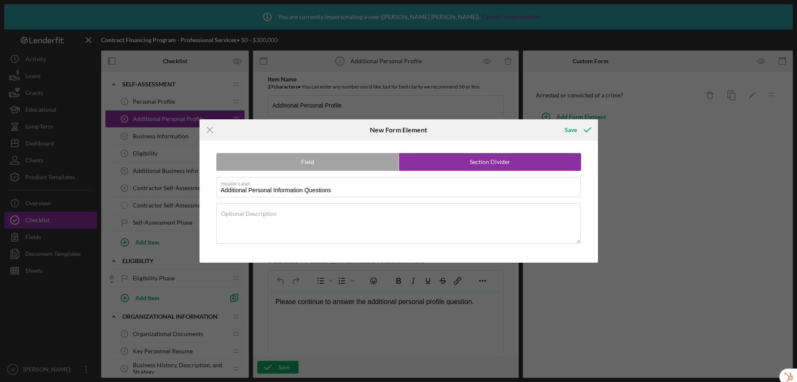
click at [433, 148] on div "Field Section Divider Header Label Additional Personal Information Questions Op…" at bounding box center [399, 201] width 390 height 122
click at [574, 129] on div "Save" at bounding box center [571, 129] width 12 height 17
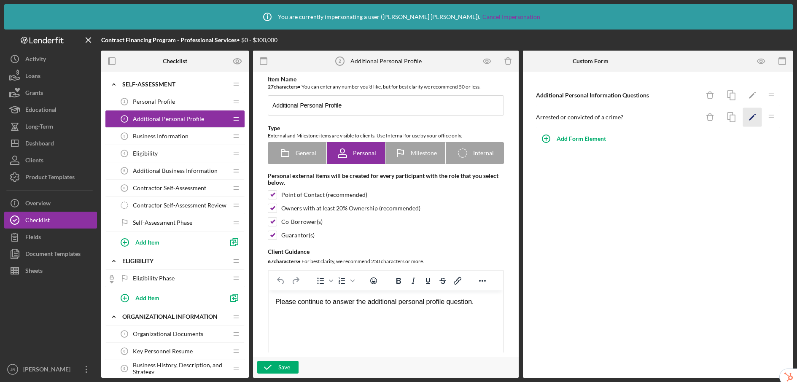
click at [751, 117] on polygon "button" at bounding box center [752, 118] width 6 height 6
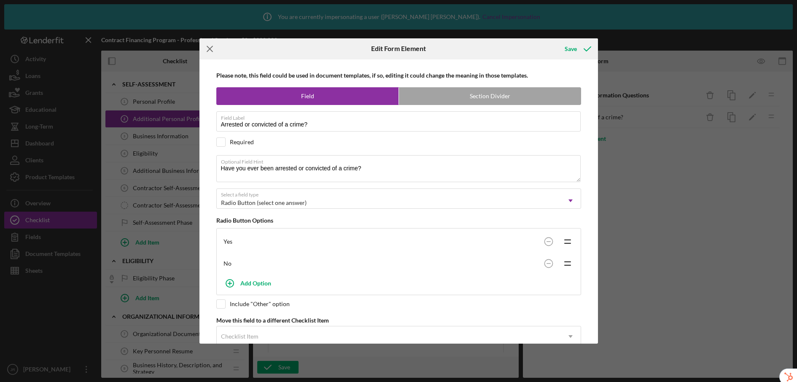
click at [215, 46] on icon "Icon/Menu Close" at bounding box center [209, 48] width 21 height 21
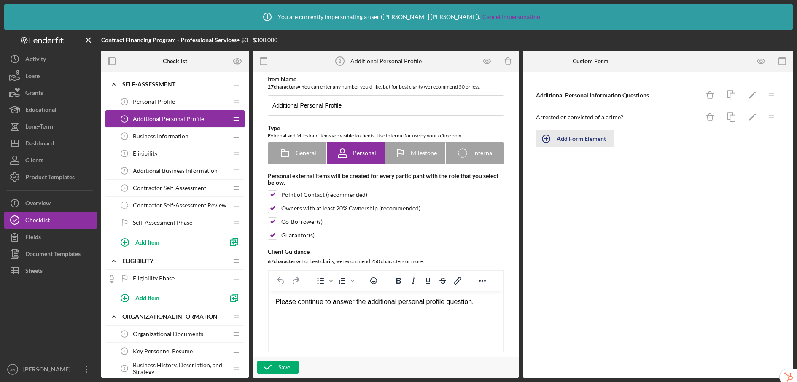
click at [599, 138] on div "Add Form Element" at bounding box center [581, 138] width 49 height 17
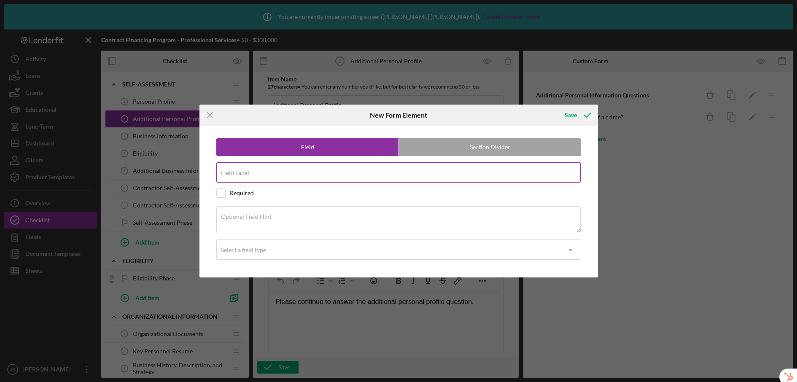
click at [311, 180] on input "Field Label" at bounding box center [398, 172] width 364 height 20
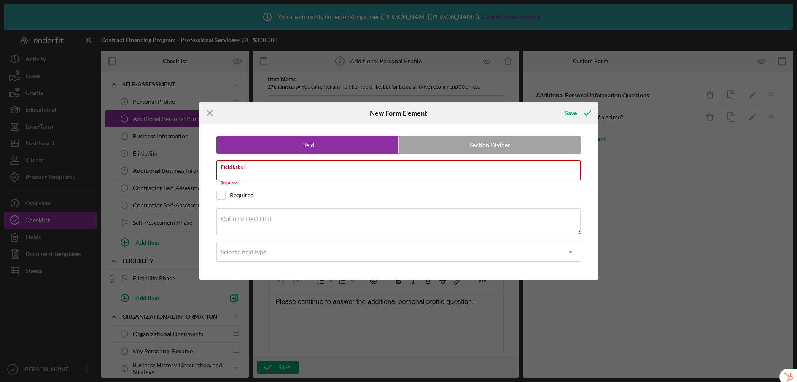
paste input "Filed for bankruptcy?"
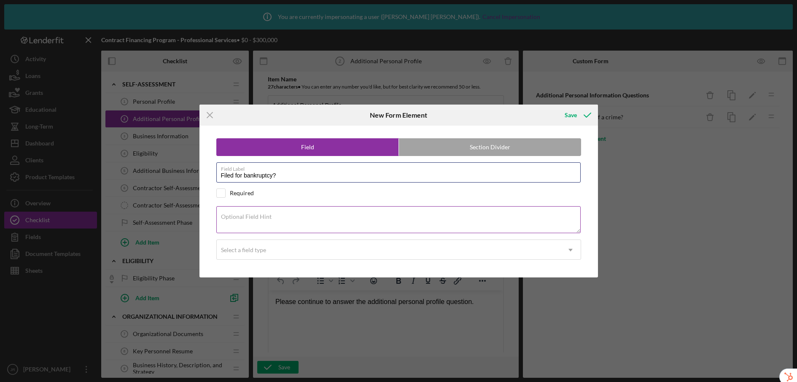
type input "Filed for bankruptcy?"
click at [399, 219] on textarea "Optional Field Hint" at bounding box center [398, 219] width 364 height 27
paste textarea "Have you ever filed for bankruptcy?"
type textarea "Have you ever filed for bankruptcy?"
click at [275, 250] on div "Select a field type" at bounding box center [389, 249] width 344 height 19
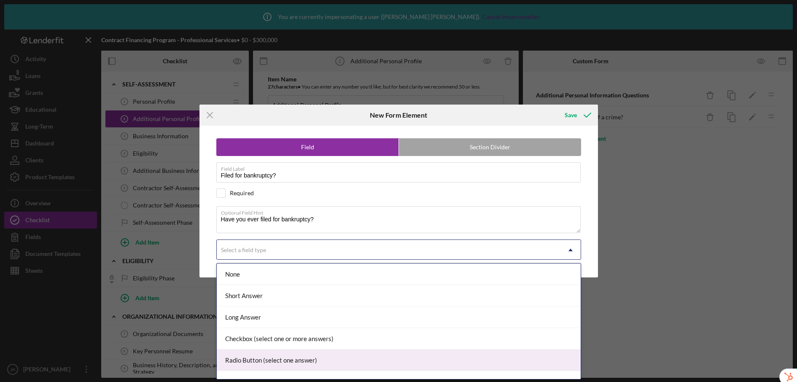
click at [270, 355] on div "Radio Button (select one answer)" at bounding box center [399, 361] width 364 height 22
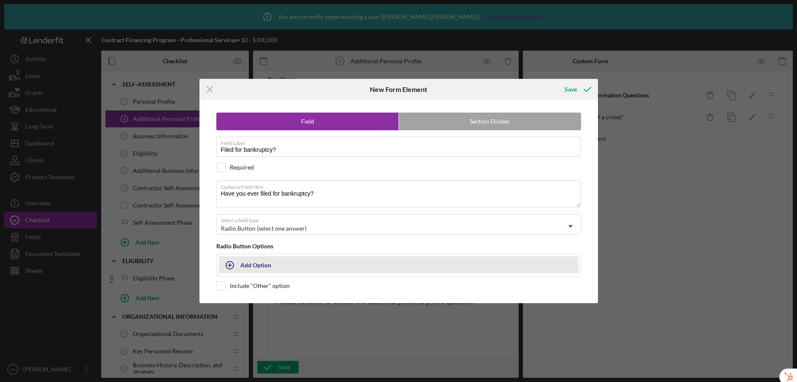
click at [262, 266] on div "Add Option" at bounding box center [255, 265] width 31 height 16
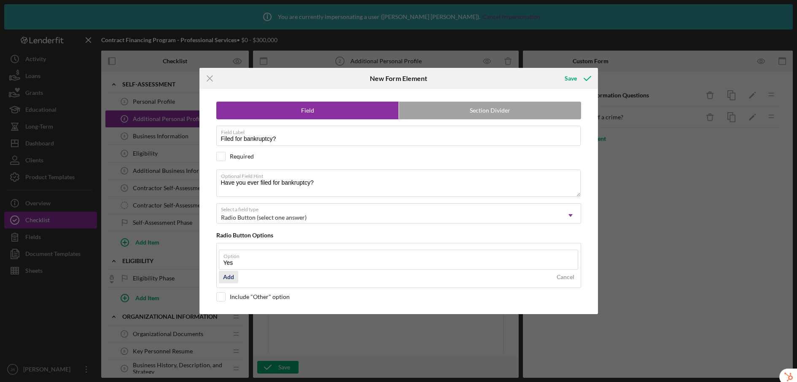
type input "Yes"
click at [233, 276] on div "Add" at bounding box center [228, 277] width 11 height 13
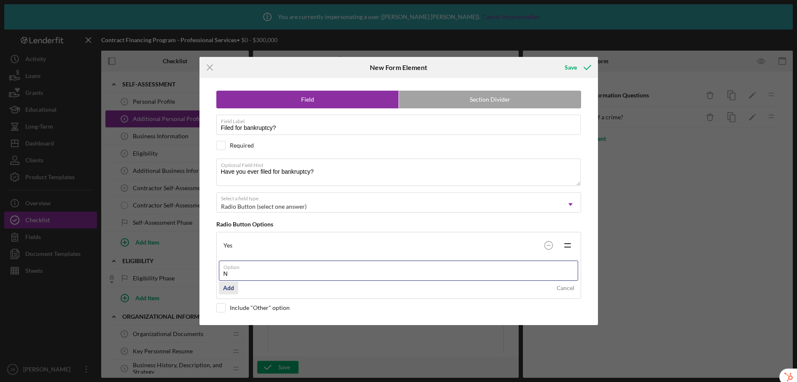
type input "No"
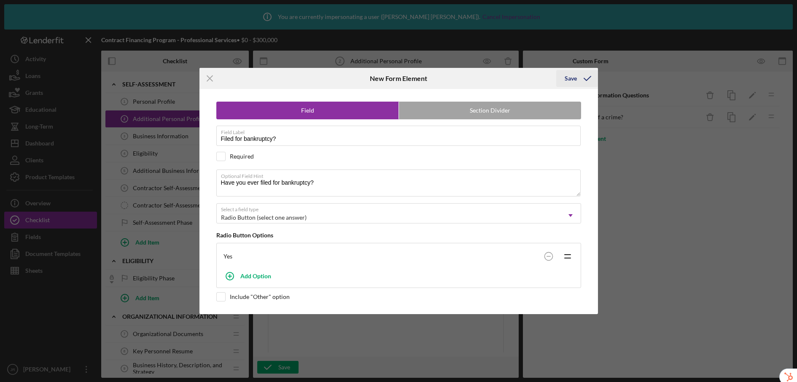
click at [575, 70] on div "Save" at bounding box center [571, 78] width 12 height 17
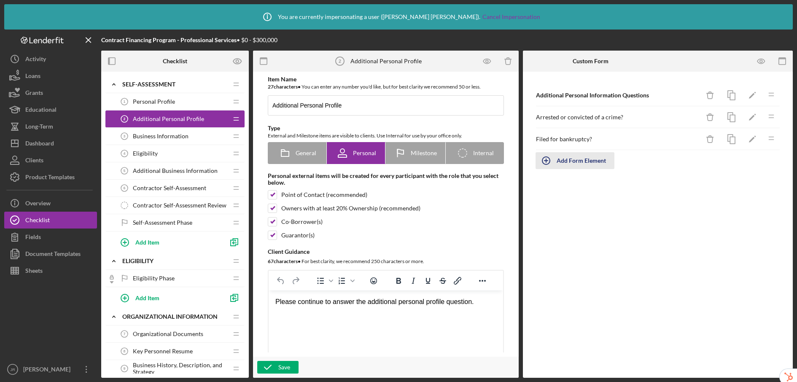
click at [584, 163] on div "Add Form Element" at bounding box center [581, 160] width 49 height 17
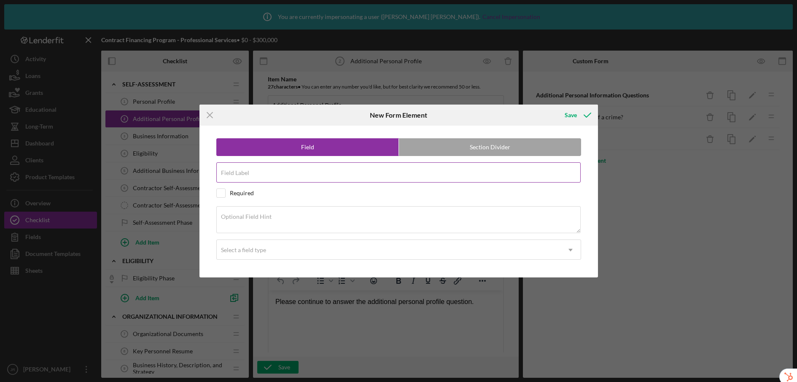
click at [335, 172] on input "Field Label" at bounding box center [398, 172] width 364 height 20
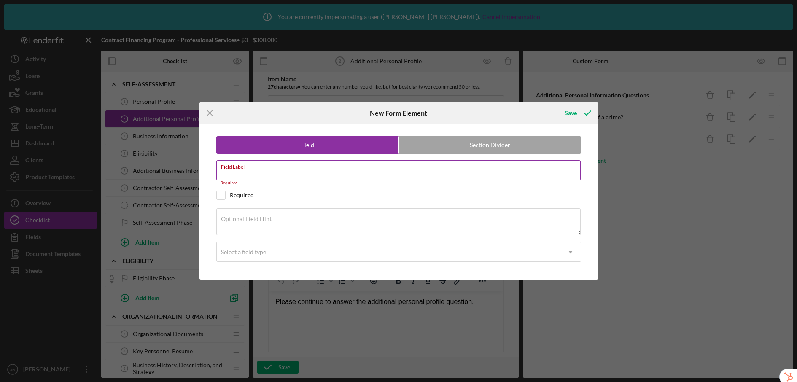
paste input "Description of bankruptcy incident"
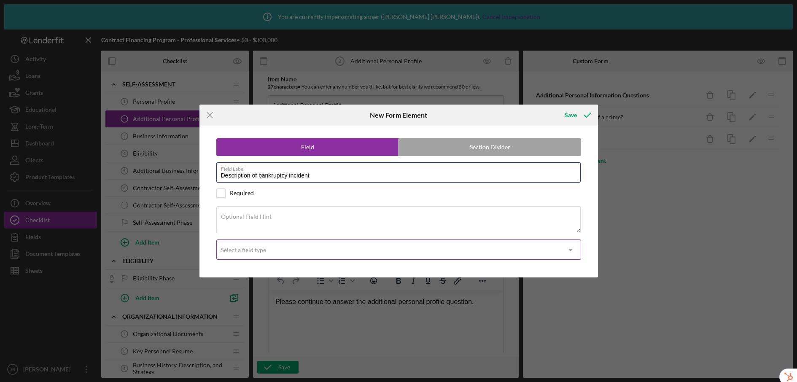
type input "Description of bankruptcy incident"
click at [277, 246] on div "Select a field type" at bounding box center [389, 249] width 344 height 19
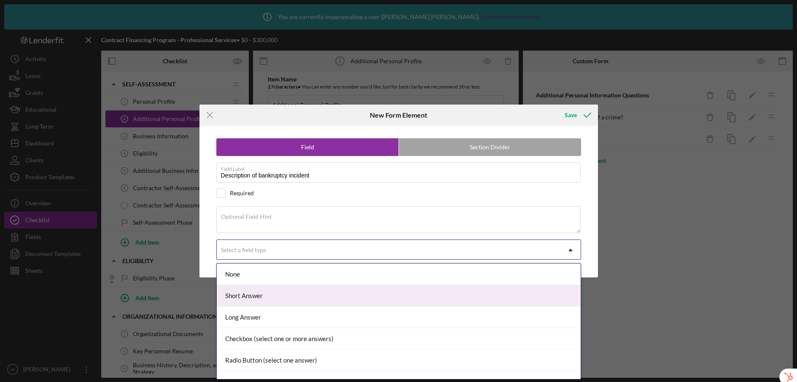
drag, startPoint x: 279, startPoint y: 294, endPoint x: 288, endPoint y: 287, distance: 12.3
click at [279, 294] on div "Short Answer" at bounding box center [399, 296] width 364 height 22
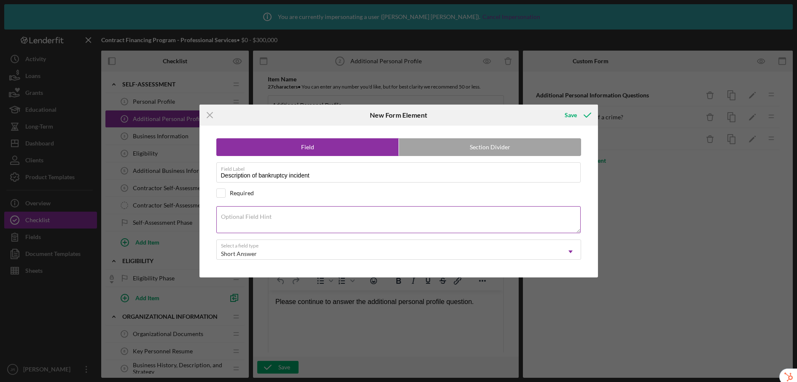
click at [279, 224] on textarea "Optional Field Hint" at bounding box center [398, 219] width 364 height 27
paste textarea "If yes, please provide a brief description of the incident"
type textarea "If yes, please provide a brief description of the incident"
click at [576, 116] on div "Save" at bounding box center [571, 115] width 12 height 17
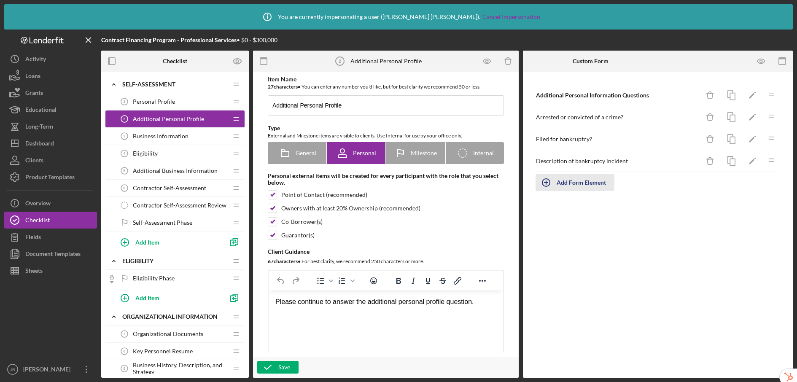
click at [589, 183] on div "Add Form Element" at bounding box center [581, 182] width 49 height 17
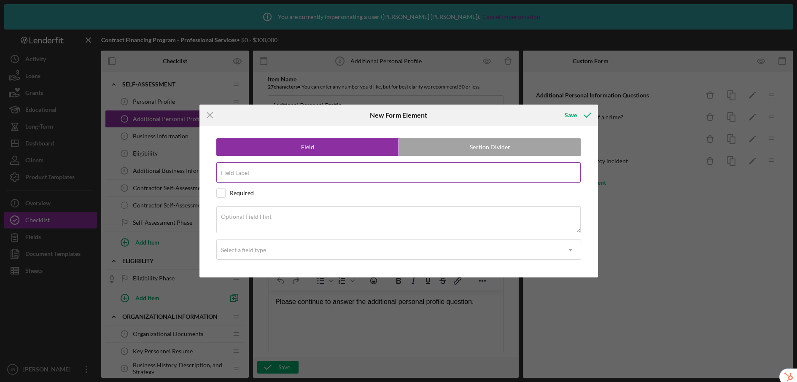
click at [391, 179] on input "Field Label" at bounding box center [398, 172] width 364 height 20
paste input "Liens, judgments, encumbrances?"
type input "Liens, judgments, encumbrances?"
click at [406, 211] on div "Optional Field Hint" at bounding box center [398, 220] width 365 height 28
click at [272, 221] on textarea "Optional Field Hint" at bounding box center [398, 219] width 364 height 27
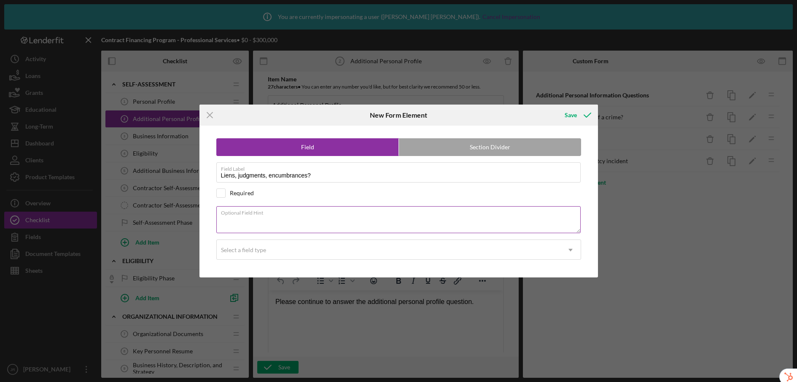
paste textarea "Are you currently the subject of any liens, judgments, or encumbrances?"
type textarea "Are you currently the subject of any liens, judgments, or encumbrances?"
click at [293, 248] on div "Select a field type" at bounding box center [389, 249] width 344 height 19
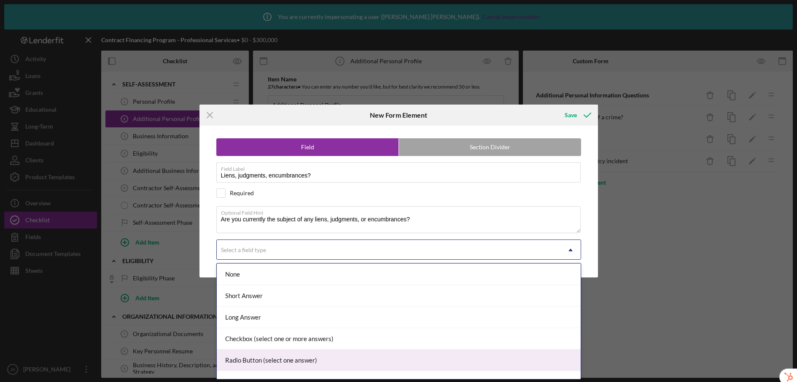
click at [295, 354] on div "Radio Button (select one answer)" at bounding box center [399, 361] width 364 height 22
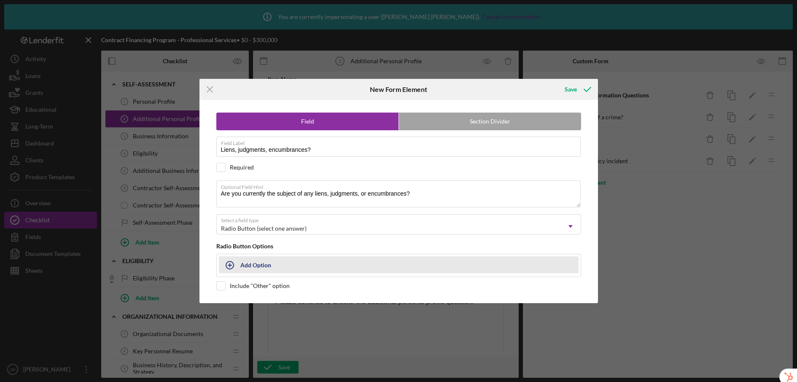
click at [245, 265] on button "Add Option" at bounding box center [399, 264] width 360 height 17
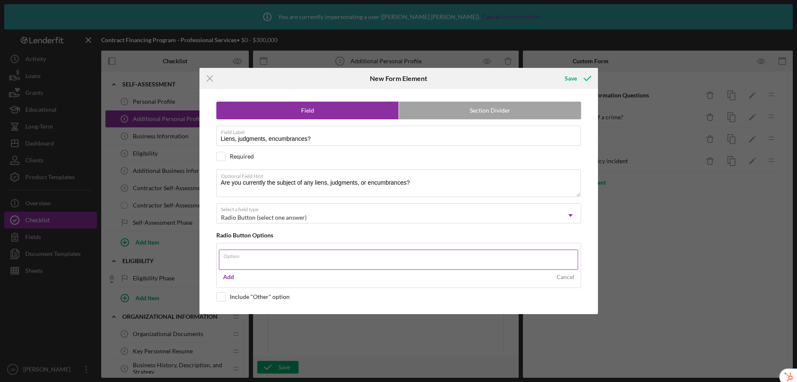
click at [248, 264] on input "Option" at bounding box center [398, 260] width 359 height 20
type input "Yes"
click at [225, 275] on div "Add" at bounding box center [228, 277] width 11 height 13
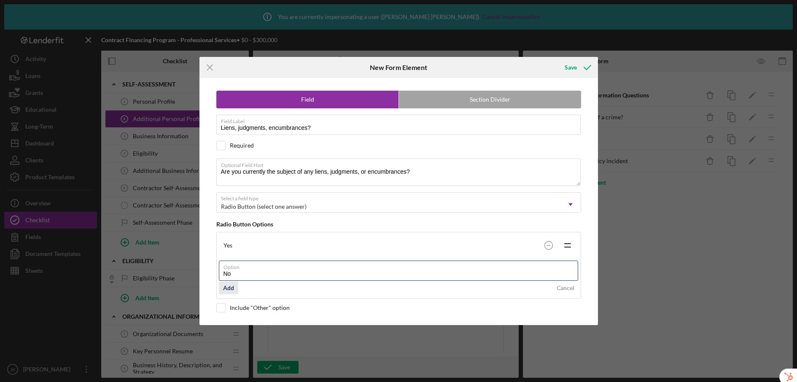
type input "No"
click at [229, 290] on div "Add" at bounding box center [228, 288] width 11 height 13
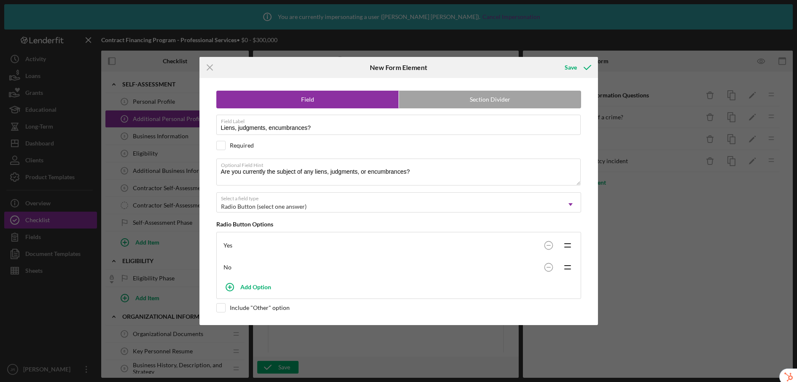
click at [570, 57] on div "Save" at bounding box center [577, 67] width 42 height 21
click at [573, 67] on div "Save" at bounding box center [571, 67] width 12 height 17
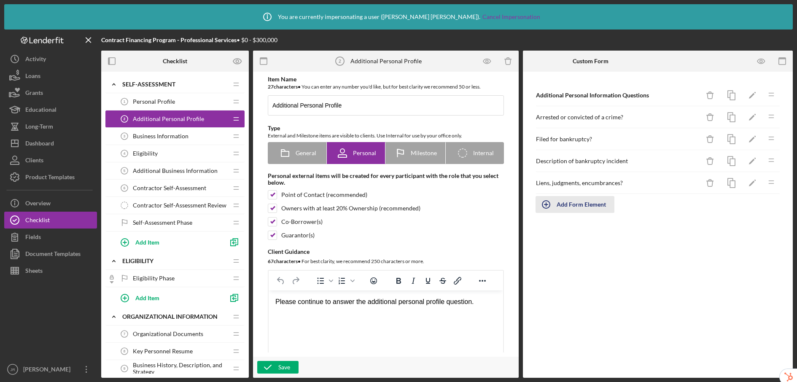
click at [595, 203] on div "Add Form Element" at bounding box center [581, 204] width 49 height 17
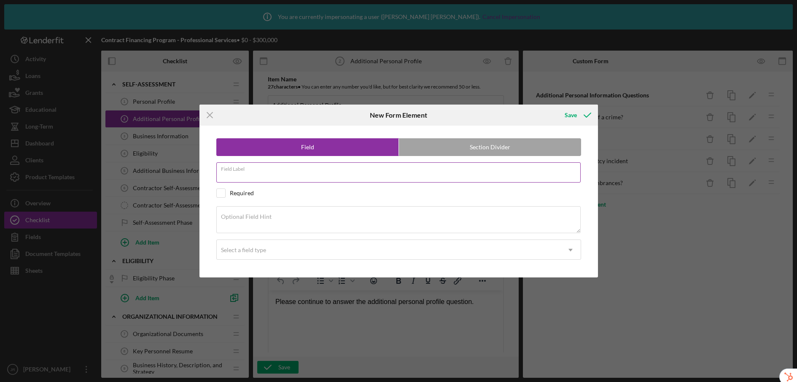
click at [327, 173] on input "Field Label" at bounding box center [398, 172] width 364 height 20
paste input "Description of liens, judgments, encumbrances"
type input "Description of liens, judgments, encumbrances"
drag, startPoint x: 288, startPoint y: 223, endPoint x: 316, endPoint y: 219, distance: 28.1
click at [288, 223] on textarea "Optional Field Hint" at bounding box center [398, 219] width 364 height 27
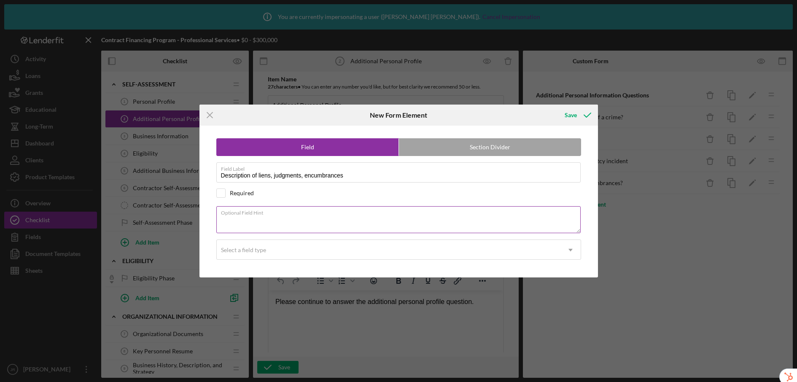
click at [335, 226] on textarea "Optional Field Hint" at bounding box center [398, 219] width 364 height 27
paste textarea "If yes, please provide a description"
type textarea "If yes, please provide a description"
click at [315, 248] on div "Select a field type" at bounding box center [389, 249] width 344 height 19
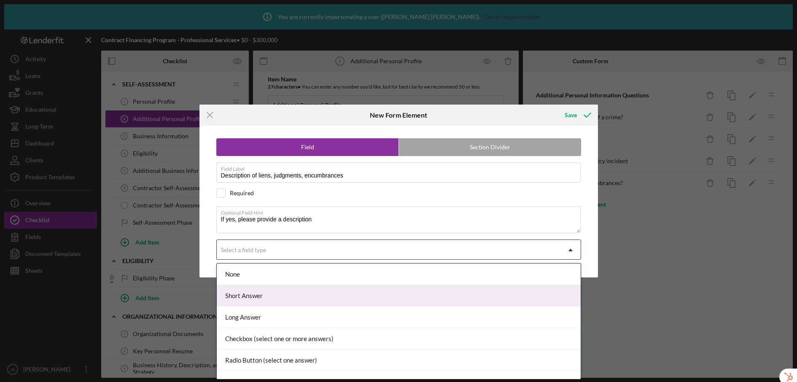
click at [313, 295] on div "Short Answer" at bounding box center [399, 296] width 364 height 22
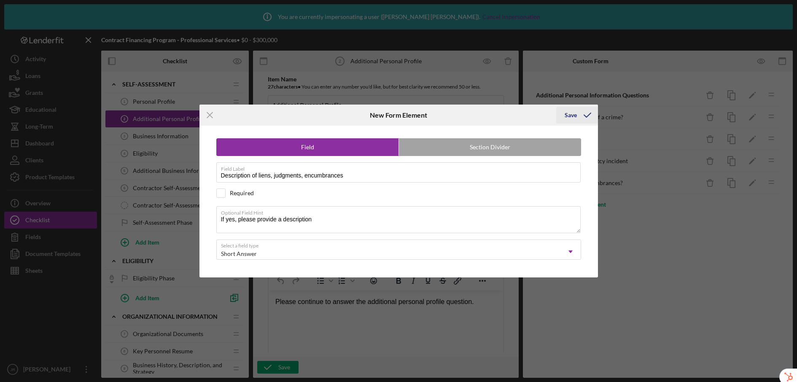
click at [575, 115] on div "Save" at bounding box center [571, 115] width 12 height 17
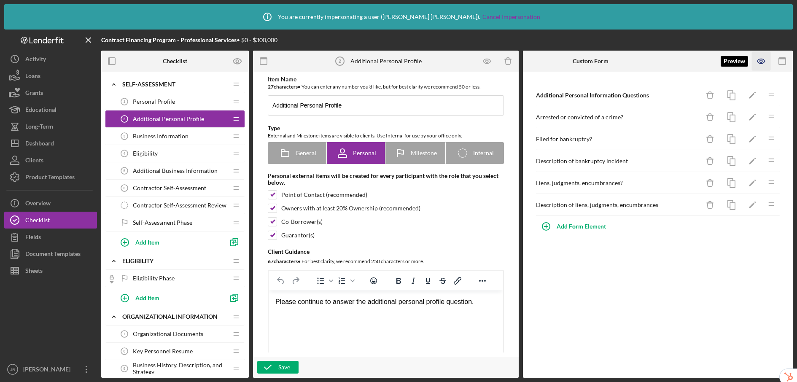
click at [763, 61] on icon "button" at bounding box center [761, 61] width 19 height 19
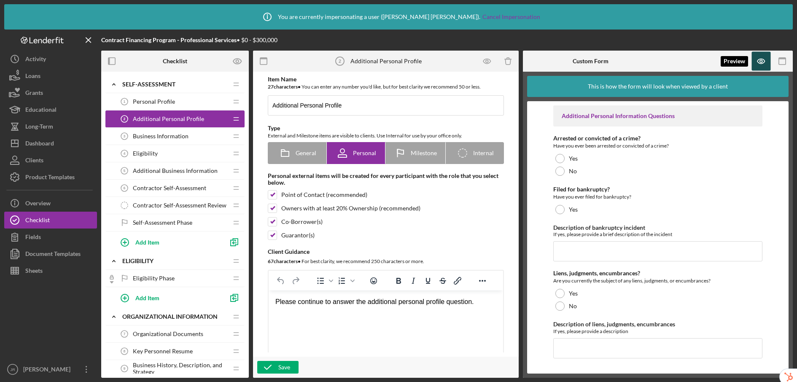
click at [763, 64] on icon "button" at bounding box center [761, 61] width 19 height 19
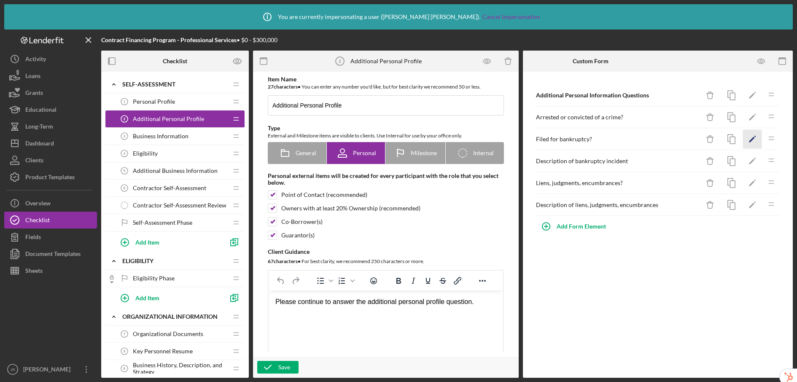
click at [757, 142] on icon "Icon/Edit" at bounding box center [752, 139] width 19 height 19
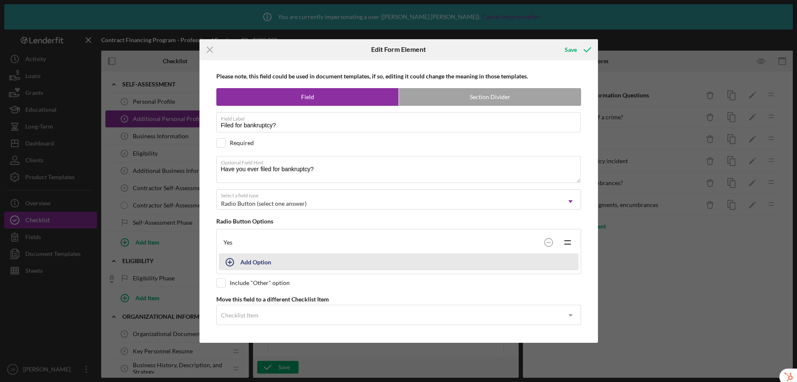
click at [246, 261] on button "Add Option" at bounding box center [399, 261] width 360 height 17
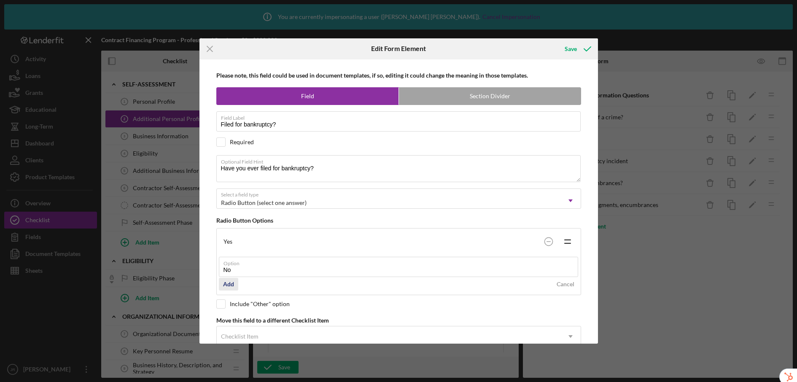
type input "No"
click at [227, 285] on div "Add" at bounding box center [228, 284] width 11 height 13
click at [566, 48] on div "Save" at bounding box center [571, 48] width 12 height 17
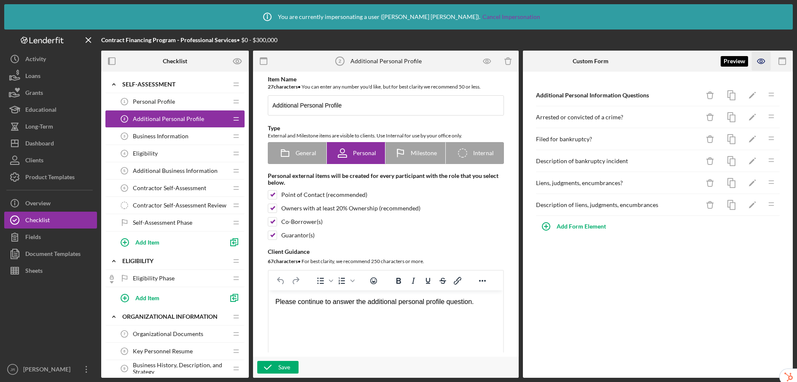
click at [762, 61] on icon "button" at bounding box center [761, 61] width 3 height 3
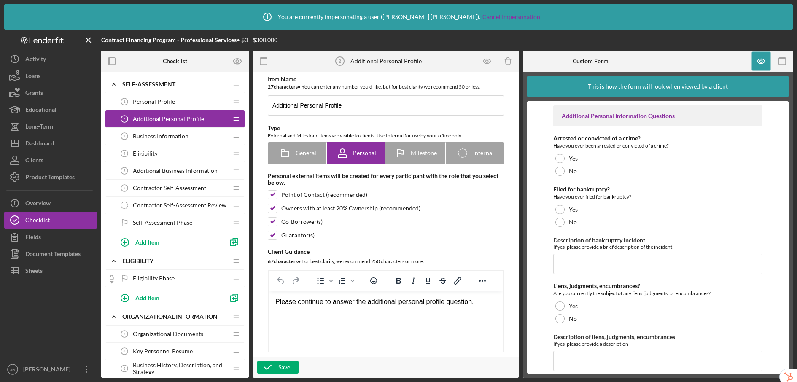
scroll to position [10, 0]
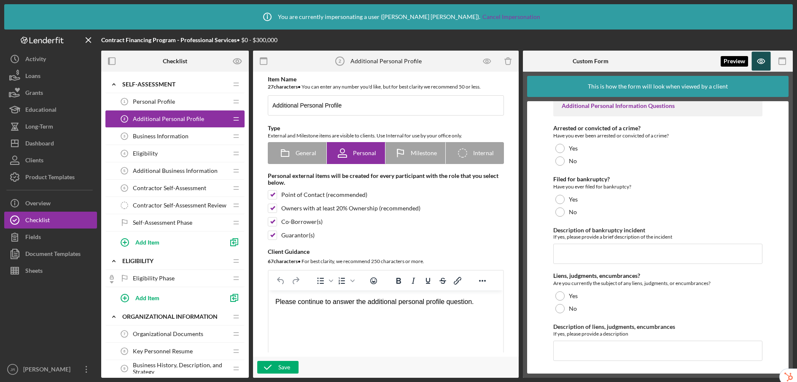
click at [765, 61] on icon "button" at bounding box center [760, 61] width 7 height 5
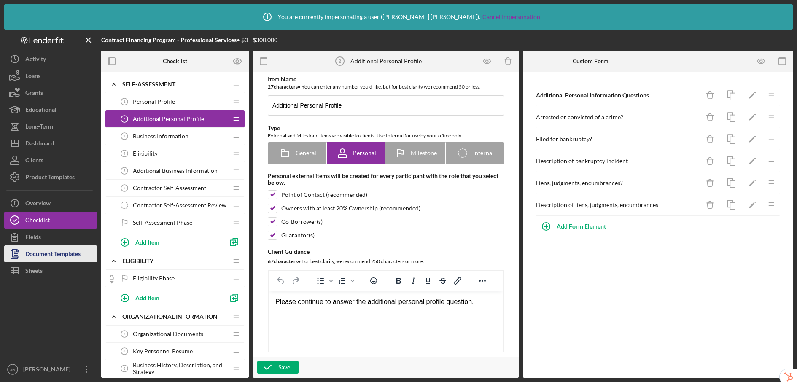
click at [57, 250] on div "Document Templates" at bounding box center [52, 254] width 55 height 19
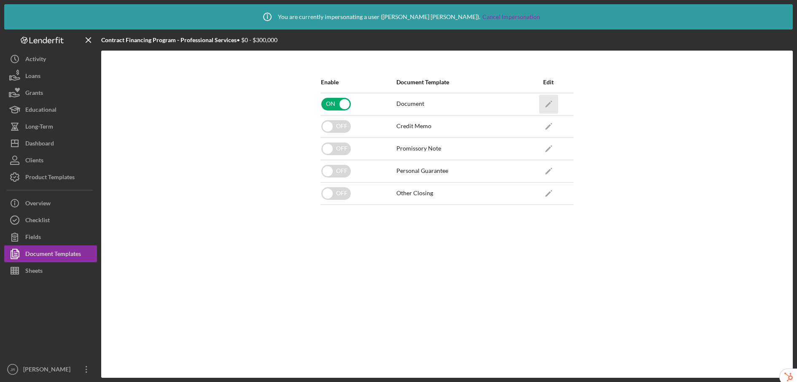
click at [550, 101] on icon "Icon/Edit" at bounding box center [548, 103] width 19 height 19
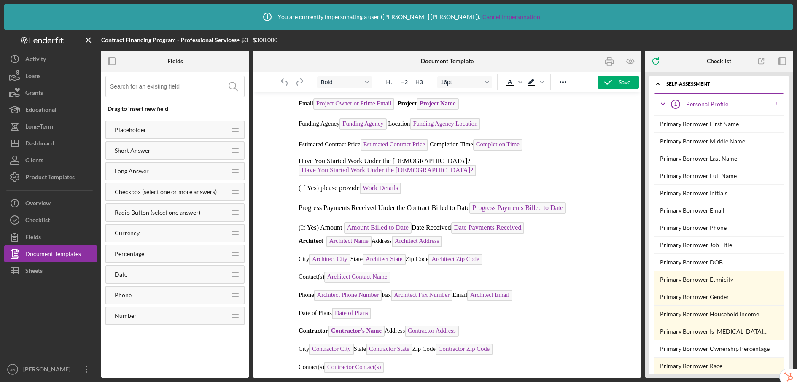
scroll to position [852, 0]
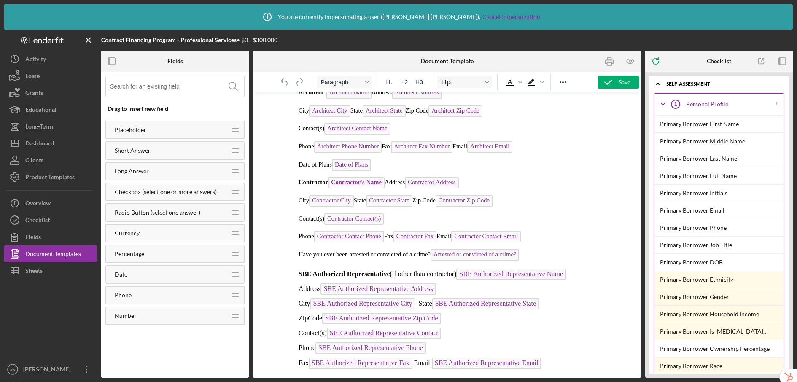
click at [534, 249] on p "Have you ever been arrested or convicted of a crime? Arrested or convicted of a…" at bounding box center [447, 255] width 297 height 13
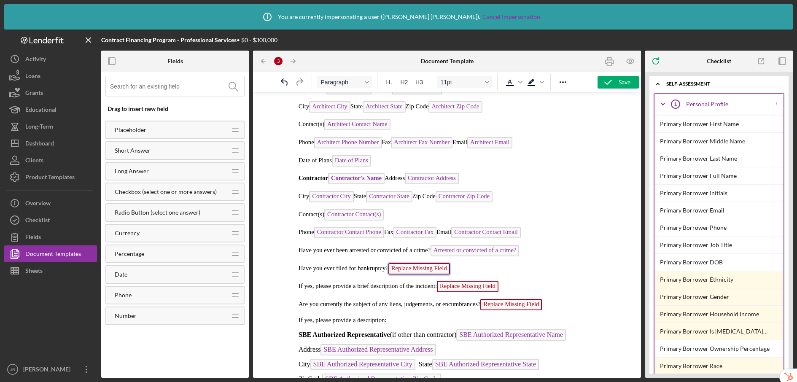
click at [415, 267] on span "Replace Missing Field" at bounding box center [419, 268] width 62 height 11
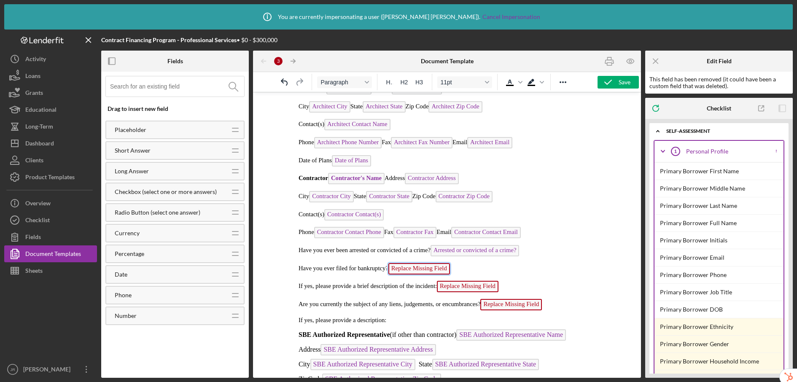
scroll to position [884, 0]
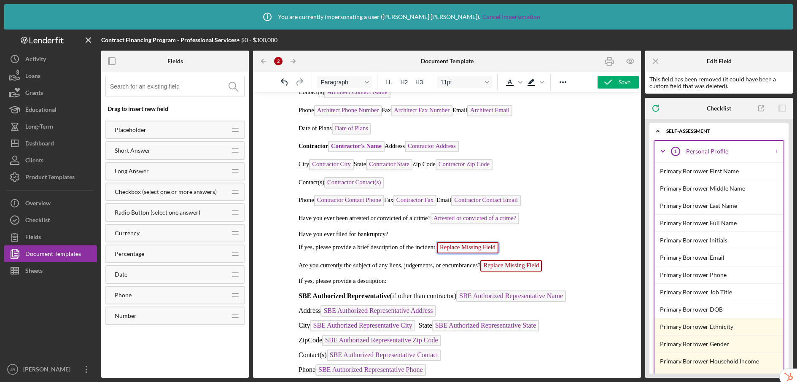
click at [485, 243] on span "Replace Missing Field" at bounding box center [468, 247] width 62 height 11
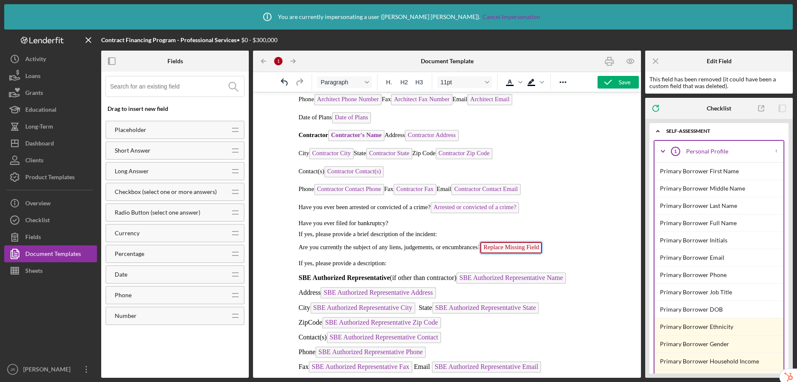
click at [499, 246] on span "Replace Missing Field" at bounding box center [511, 247] width 62 height 11
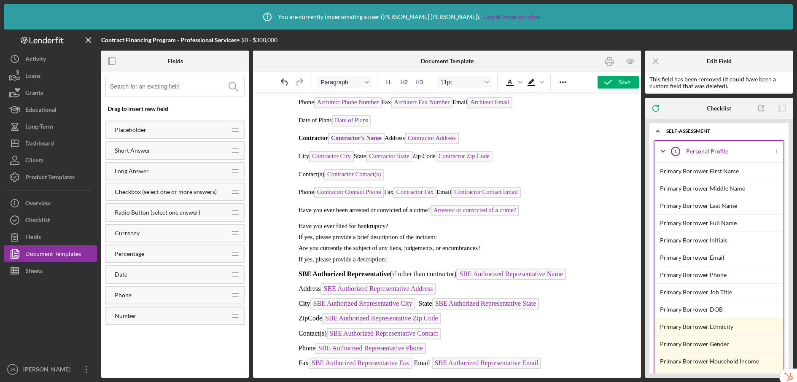
scroll to position [896, 0]
click at [402, 223] on p "Have you ever filed for bankruptcy?" at bounding box center [447, 226] width 297 height 7
click at [172, 87] on input at bounding box center [177, 86] width 134 height 20
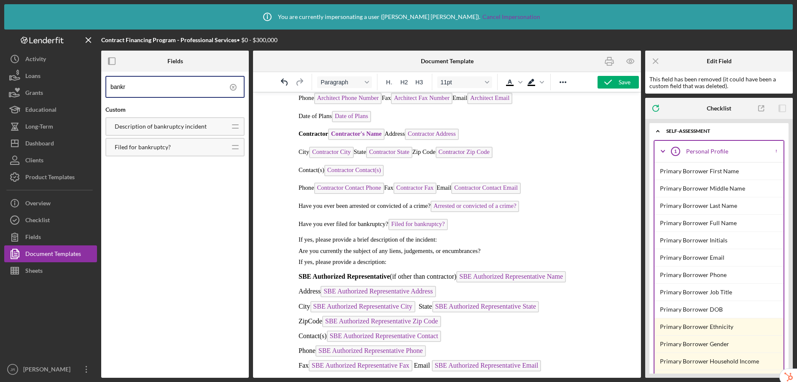
click at [457, 239] on p "If yes, please provide a brief description of the incident:" at bounding box center [447, 240] width 297 height 7
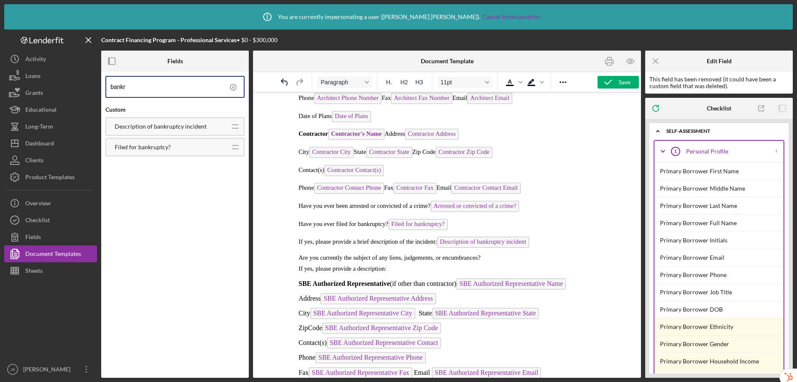
click at [500, 256] on p "Are you currently the subject of any liens, judgements, or encumbrances?" at bounding box center [447, 258] width 297 height 7
drag, startPoint x: 140, startPoint y: 87, endPoint x: 97, endPoint y: 76, distance: 44.0
click at [97, 76] on div "Contract Financing Program - Professional Services • $0 - $300,000 Fields bankr…" at bounding box center [398, 204] width 789 height 348
type input "liens"
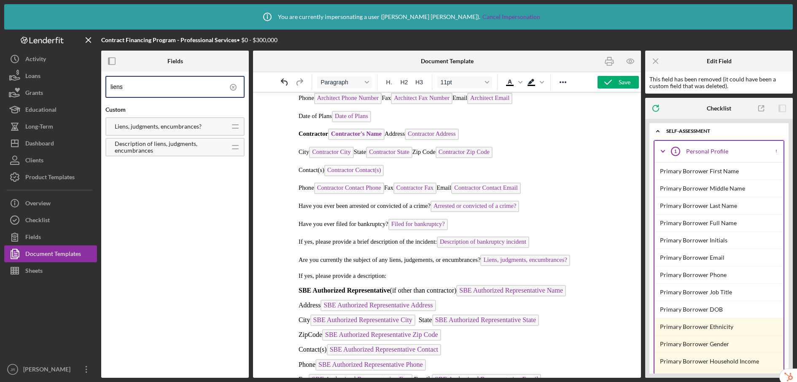
click at [425, 276] on p "If yes, please provide a description:" at bounding box center [447, 276] width 297 height 7
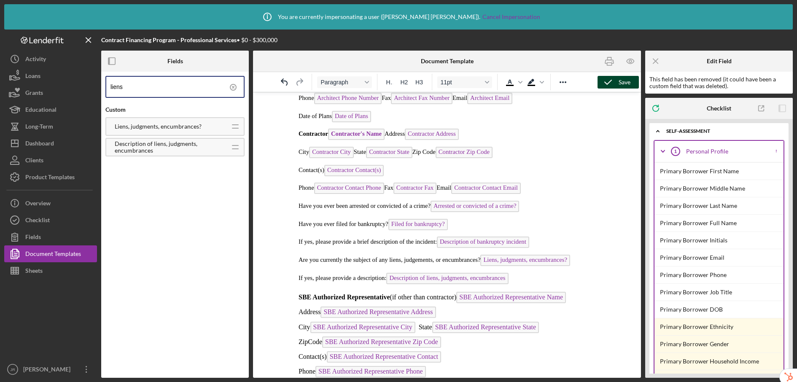
click at [609, 79] on icon "button" at bounding box center [608, 82] width 21 height 21
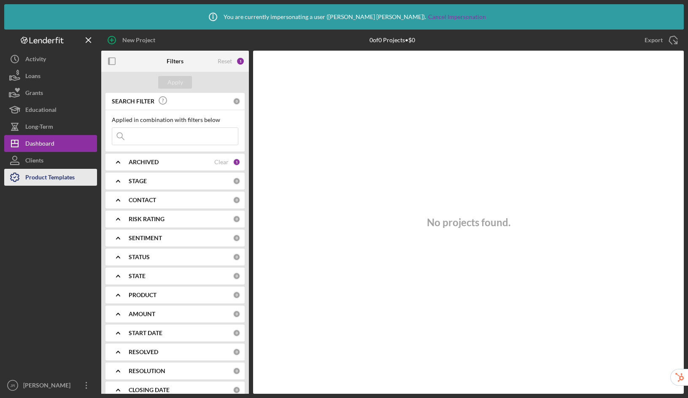
click at [57, 178] on div "Product Templates" at bounding box center [49, 178] width 49 height 19
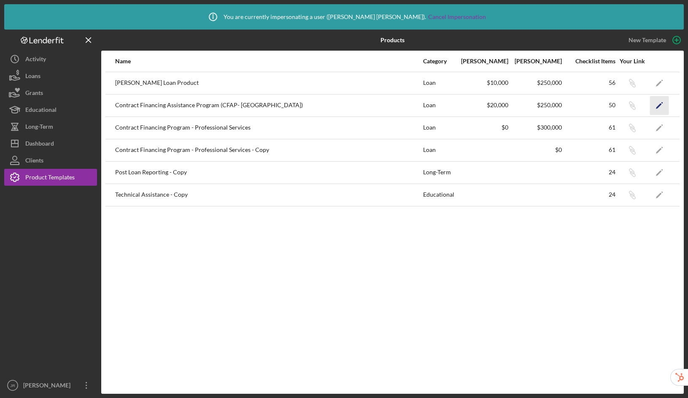
click at [661, 104] on polygon "button" at bounding box center [659, 106] width 6 height 6
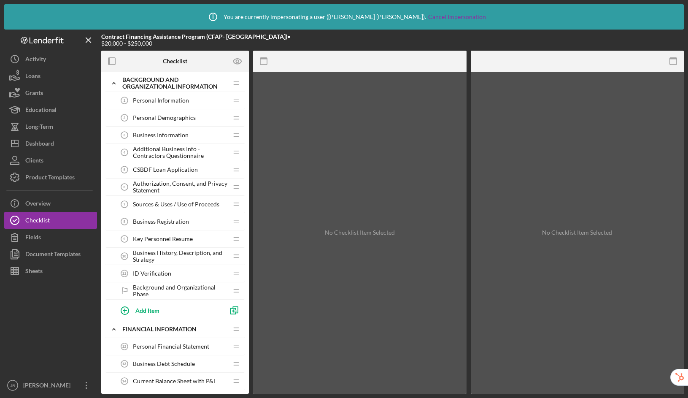
scroll to position [2, 0]
click at [170, 167] on span "CSBDF Loan Application" at bounding box center [165, 169] width 65 height 7
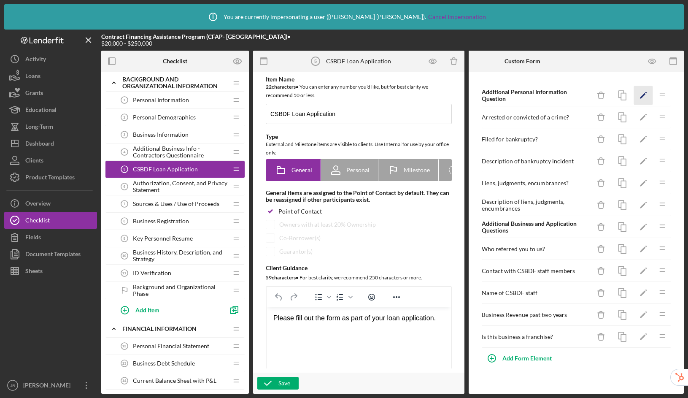
click at [647, 94] on icon "Icon/Edit" at bounding box center [643, 95] width 19 height 19
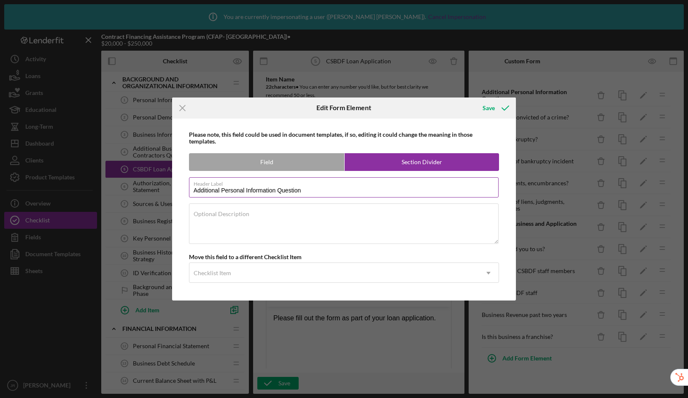
click at [328, 190] on input "Additional Personal Information Question" at bounding box center [344, 187] width 310 height 20
type input "Additional Personal Information Questions"
click at [490, 107] on div "Save" at bounding box center [488, 108] width 12 height 17
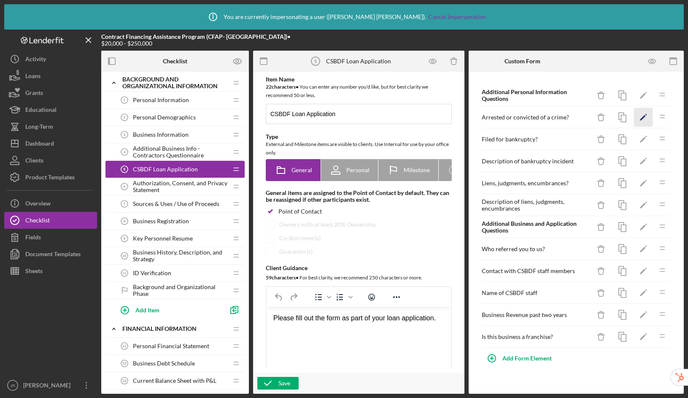
click at [645, 117] on icon "Icon/Edit" at bounding box center [643, 117] width 19 height 19
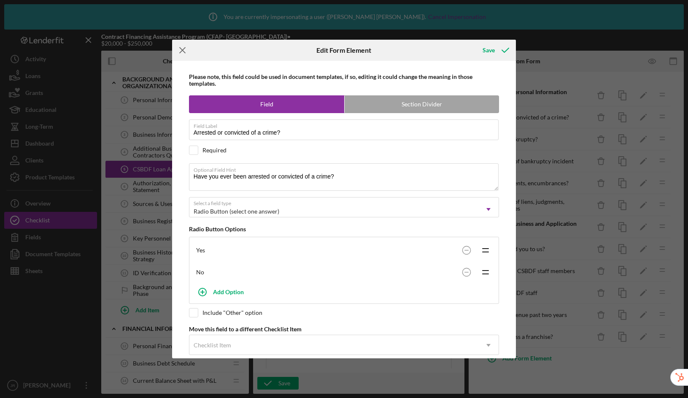
click at [183, 54] on icon "Icon/Menu Close" at bounding box center [182, 50] width 21 height 21
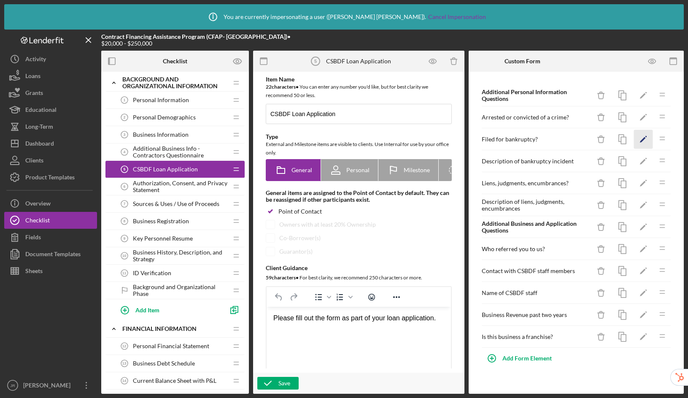
click at [641, 139] on icon "Icon/Edit" at bounding box center [643, 139] width 19 height 19
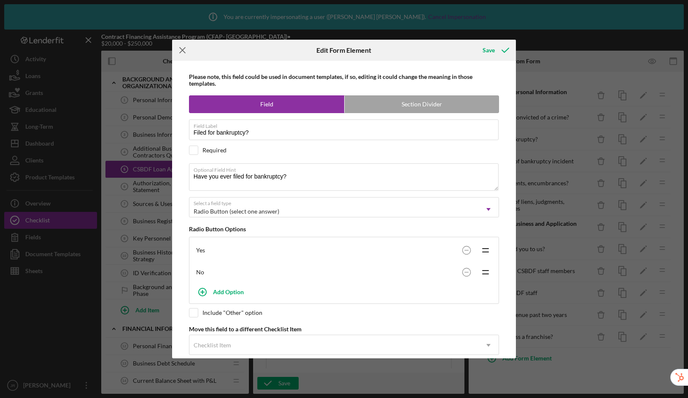
click at [182, 53] on icon "Icon/Menu Close" at bounding box center [182, 50] width 21 height 21
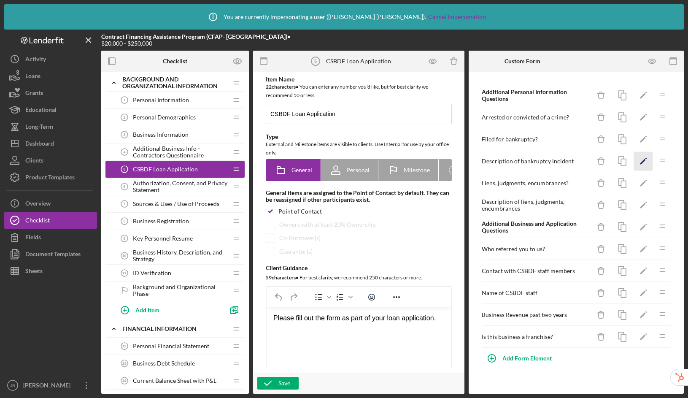
click at [644, 163] on icon "Icon/Edit" at bounding box center [643, 161] width 19 height 19
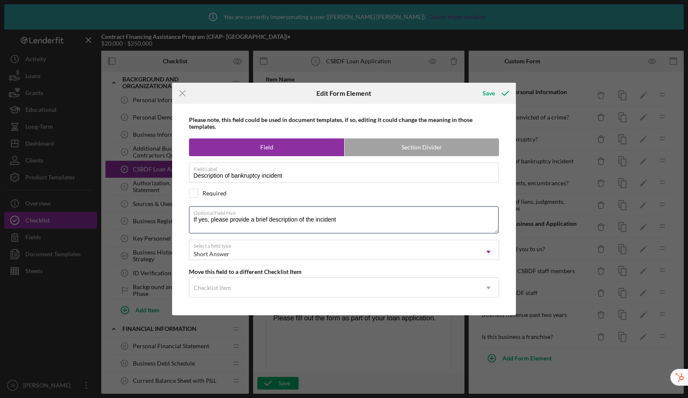
drag, startPoint x: 353, startPoint y: 221, endPoint x: 168, endPoint y: 220, distance: 185.1
click at [168, 220] on div "Icon/Menu Close Edit Form Element Save Please note, this field could be used in…" at bounding box center [344, 199] width 688 height 398
click at [181, 94] on line at bounding box center [182, 92] width 5 height 5
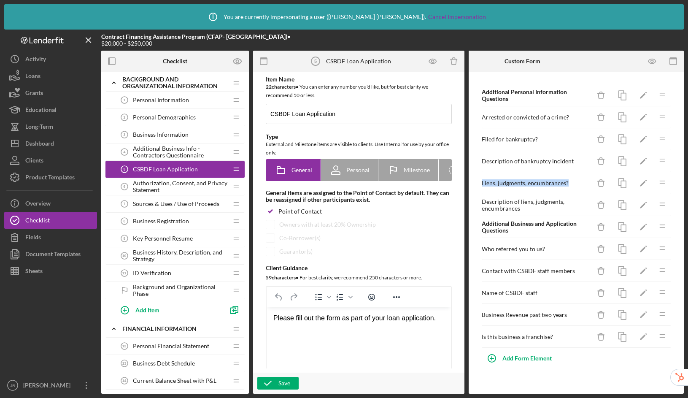
drag, startPoint x: 570, startPoint y: 183, endPoint x: 481, endPoint y: 185, distance: 89.0
click at [482, 185] on div "Liens, judgments, encumbrances?" at bounding box center [536, 183] width 109 height 7
copy div "Liens, judgments, encumbrances?"
click at [643, 185] on icon "Icon/Edit" at bounding box center [643, 183] width 19 height 19
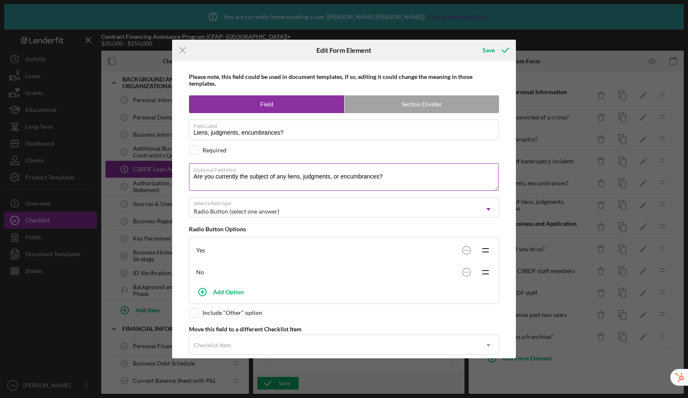
drag, startPoint x: 372, startPoint y: 178, endPoint x: 188, endPoint y: 173, distance: 183.5
click at [189, 173] on textarea "Are you currently the subject of any liens, judgments, or encumbrances?" at bounding box center [344, 176] width 310 height 27
click at [182, 52] on icon "Icon/Menu Close" at bounding box center [182, 50] width 21 height 21
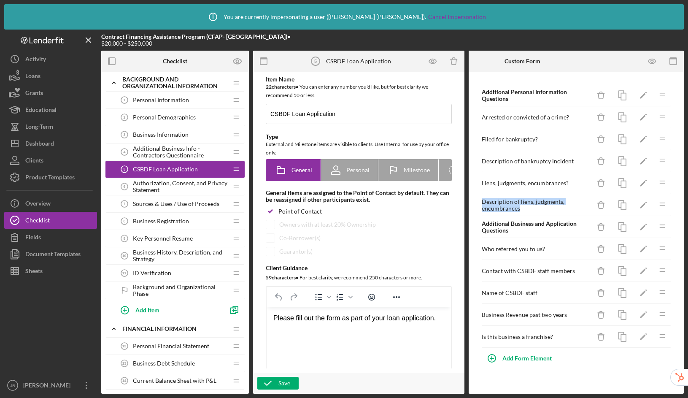
drag, startPoint x: 521, startPoint y: 210, endPoint x: 480, endPoint y: 202, distance: 41.7
click at [480, 202] on div "Additional Personal Information Questions Icon/Delete Icon/Edit Icon/Drag Arres…" at bounding box center [576, 225] width 207 height 299
copy div "Description of liens, judgments, encumbrances"
click at [643, 206] on icon "Icon/Edit" at bounding box center [643, 205] width 19 height 19
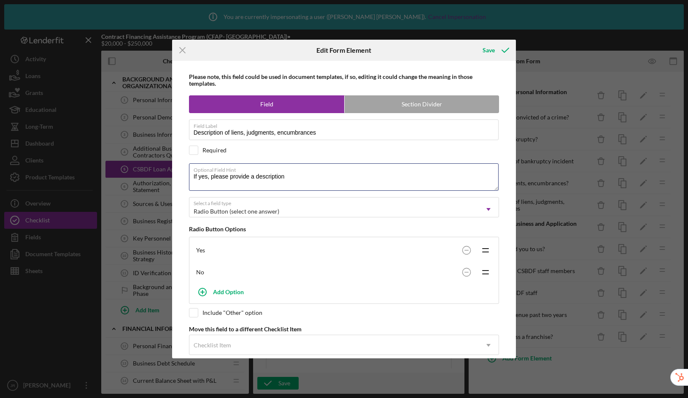
drag, startPoint x: 308, startPoint y: 178, endPoint x: 186, endPoint y: 178, distance: 121.4
click at [186, 178] on div "Please note, this field could be used in document templates, if so, editing it …" at bounding box center [344, 209] width 336 height 297
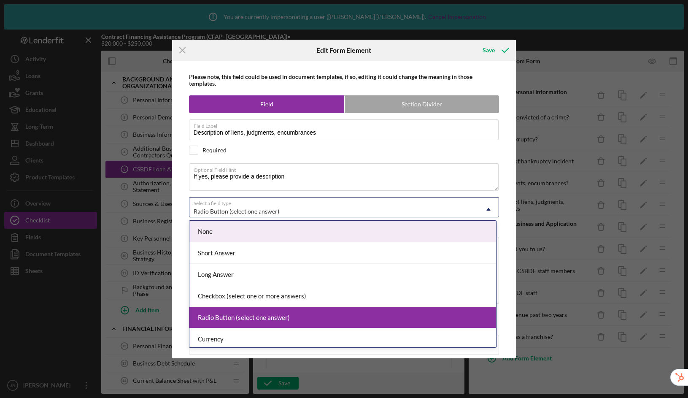
click at [486, 209] on use at bounding box center [488, 209] width 4 height 3
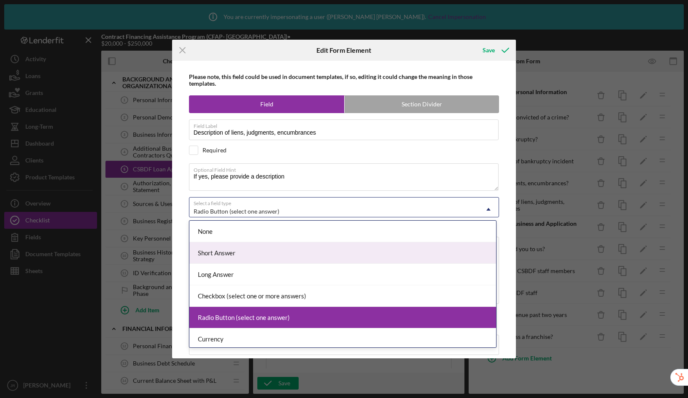
click at [449, 242] on div "Short Answer" at bounding box center [342, 253] width 307 height 22
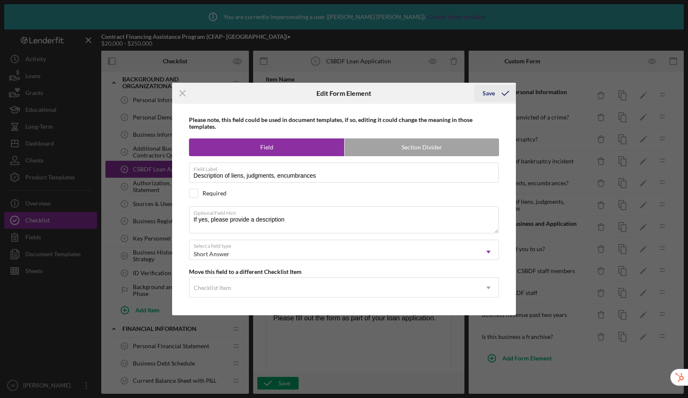
click at [486, 94] on div "Save" at bounding box center [488, 93] width 12 height 17
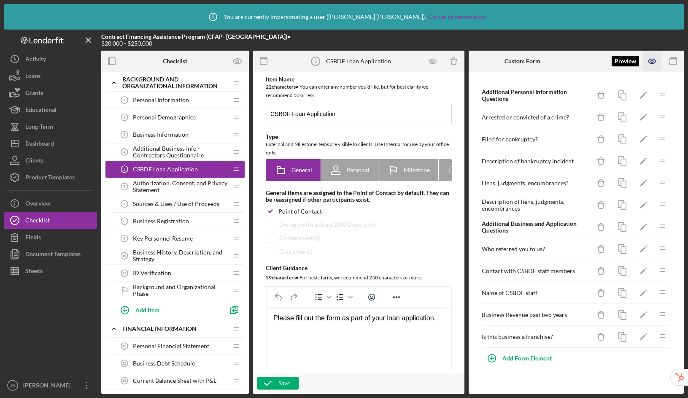
click at [655, 62] on icon "button" at bounding box center [651, 61] width 7 height 5
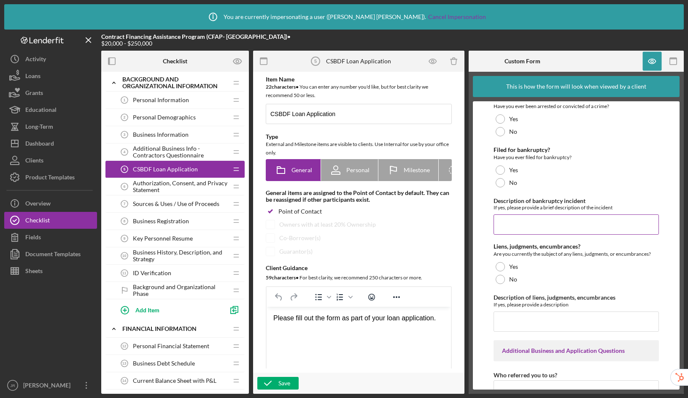
scroll to position [75, 0]
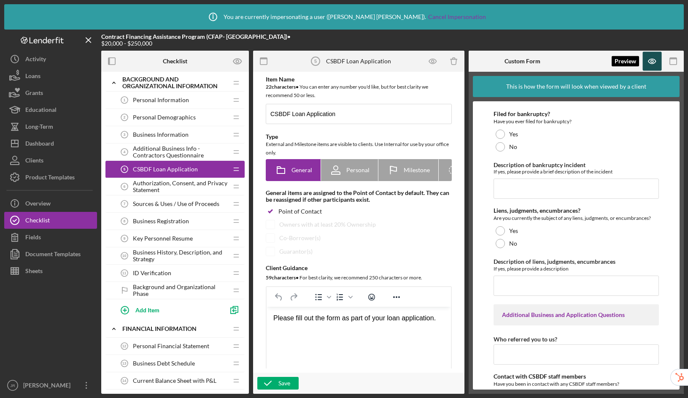
click at [654, 63] on icon "button" at bounding box center [652, 61] width 19 height 19
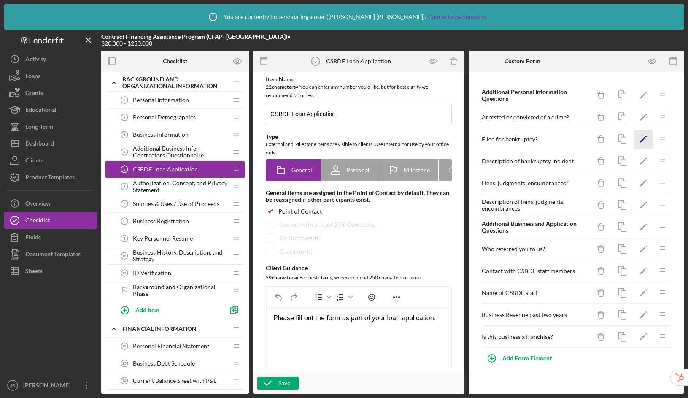
click at [642, 142] on icon "Icon/Edit" at bounding box center [643, 139] width 19 height 19
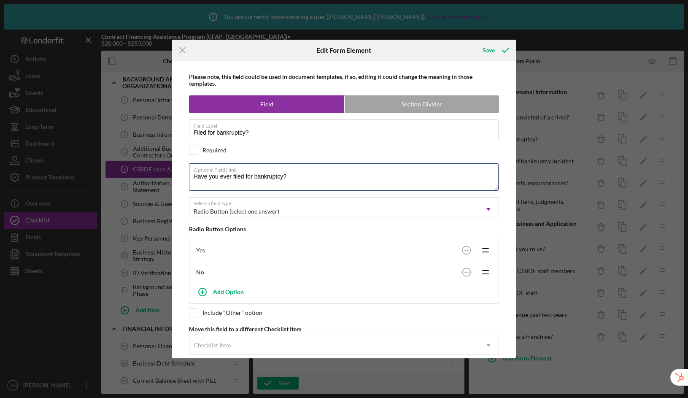
drag, startPoint x: 275, startPoint y: 180, endPoint x: 176, endPoint y: 174, distance: 98.9
click at [176, 174] on div "Please note, this field could be used in document templates, if so, editing it …" at bounding box center [344, 209] width 336 height 297
click at [182, 49] on icon "Icon/Menu Close" at bounding box center [182, 50] width 21 height 21
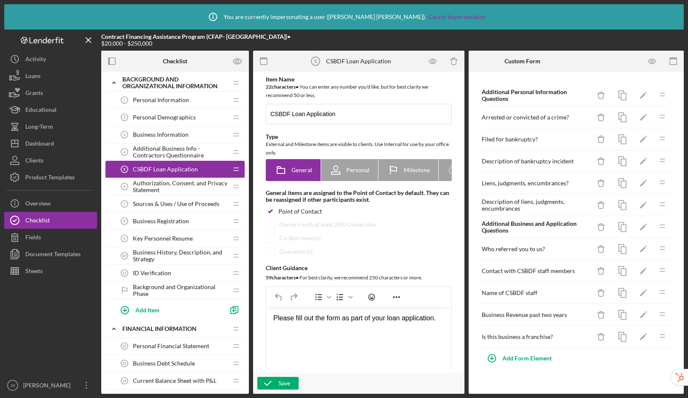
scroll to position [0, 0]
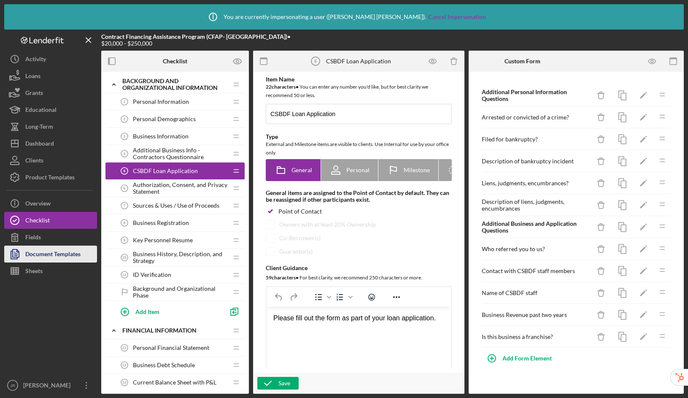
click at [61, 254] on div "Document Templates" at bounding box center [52, 254] width 55 height 19
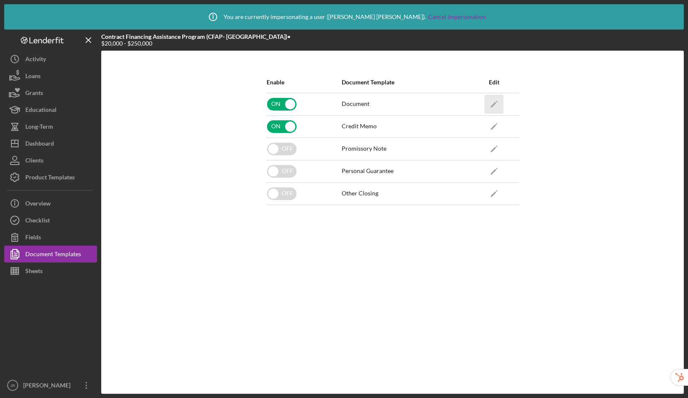
click at [491, 102] on icon "Icon/Edit" at bounding box center [494, 103] width 19 height 19
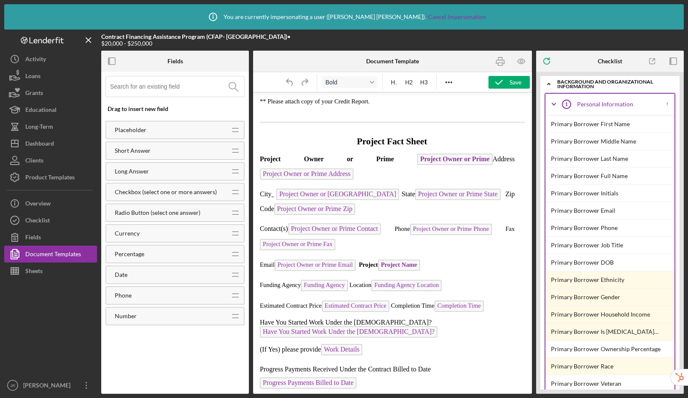
scroll to position [972, 0]
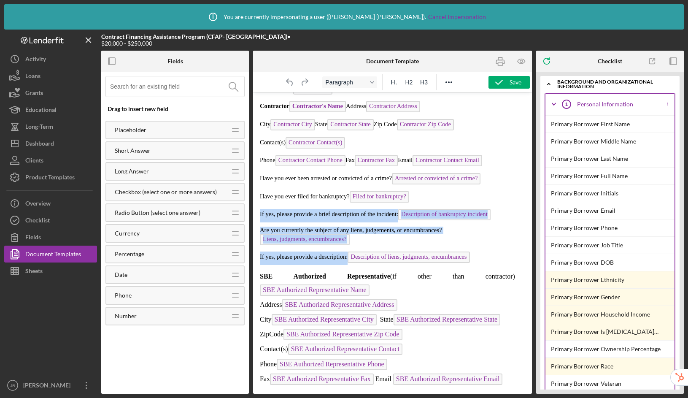
drag, startPoint x: 260, startPoint y: 207, endPoint x: 486, endPoint y: 250, distance: 230.1
drag, startPoint x: 261, startPoint y: 191, endPoint x: 472, endPoint y: 250, distance: 219.8
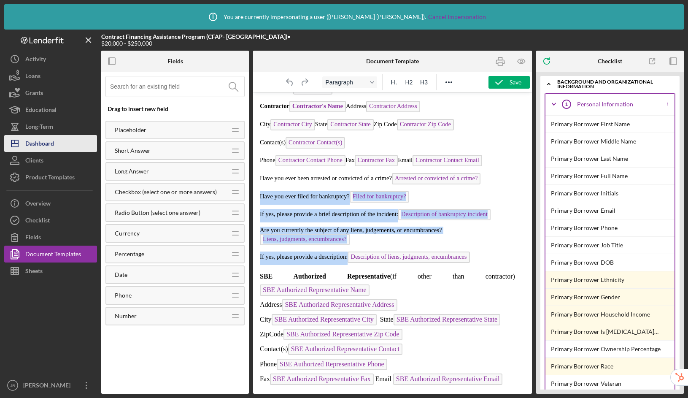
copy body "Have you ever filed for bankruptcy? Filed for bankruptcy? If yes, please provid…"
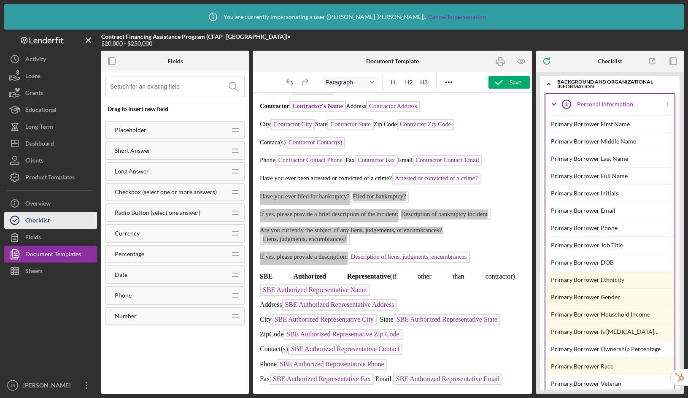
click at [50, 219] on button "Checklist" at bounding box center [50, 220] width 93 height 17
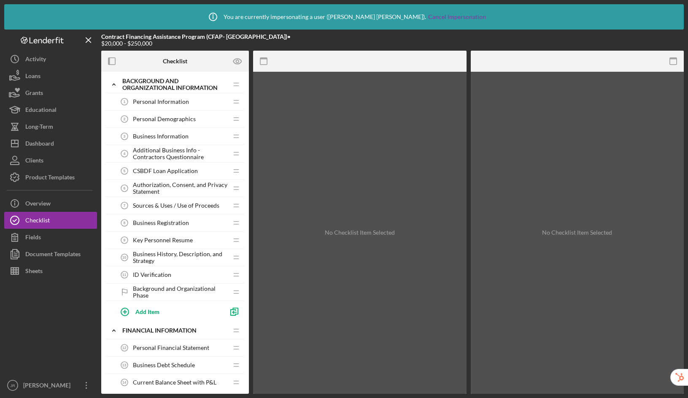
click at [155, 167] on span "CSBDF Loan Application" at bounding box center [165, 170] width 65 height 7
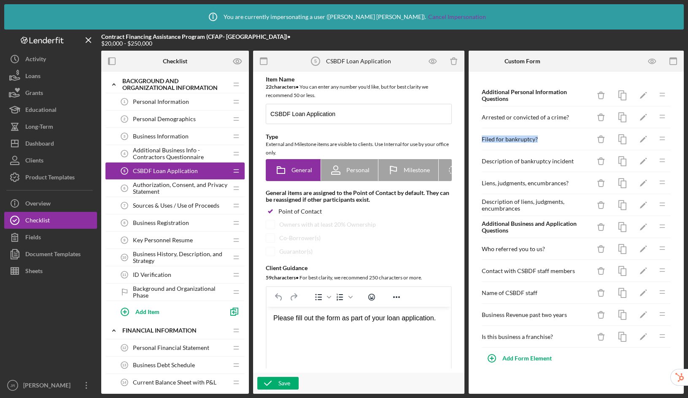
drag, startPoint x: 537, startPoint y: 140, endPoint x: 480, endPoint y: 139, distance: 56.9
click at [480, 139] on div "Additional Personal Information Questions Icon/Delete Icon/Edit Icon/Drag Arres…" at bounding box center [576, 225] width 207 height 299
copy div "Filed for bankruptcy?"
click at [651, 61] on icon "button" at bounding box center [652, 61] width 3 height 3
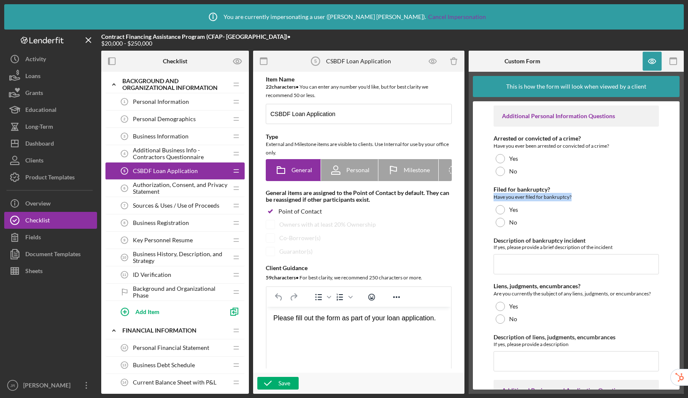
drag, startPoint x: 581, startPoint y: 198, endPoint x: 489, endPoint y: 199, distance: 91.5
click at [489, 199] on form "Additional Personal Information Questions Arrested or convicted of a crime? Hav…" at bounding box center [576, 245] width 207 height 288
copy div "Have you ever filed for bankruptcy?"
drag, startPoint x: 588, startPoint y: 242, endPoint x: 485, endPoint y: 239, distance: 102.9
click at [485, 239] on form "Additional Personal Information Questions Arrested or convicted of a crime? Hav…" at bounding box center [576, 245] width 207 height 288
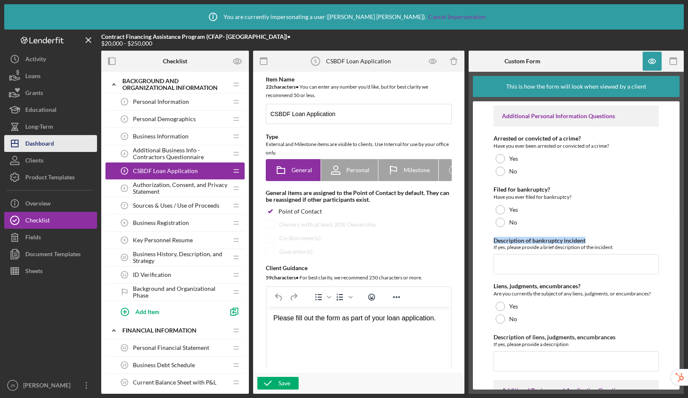
copy label "Description of bankruptcy incident"
drag, startPoint x: 616, startPoint y: 247, endPoint x: 490, endPoint y: 249, distance: 126.1
click at [490, 249] on form "Additional Personal Information Questions Arrested or convicted of a crime? Hav…" at bounding box center [576, 245] width 207 height 288
copy div "If yes, please provide a brief description of the incident"
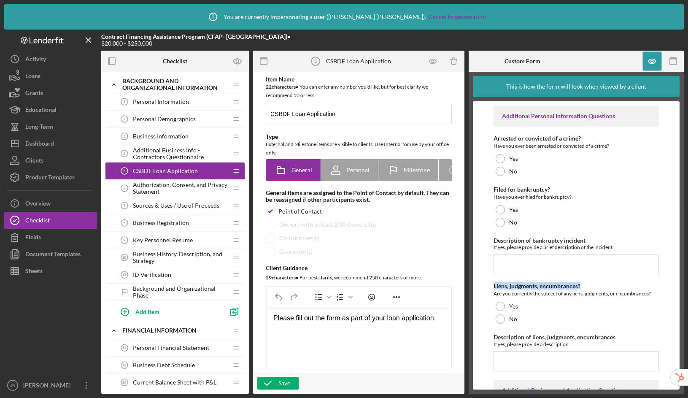
drag, startPoint x: 582, startPoint y: 286, endPoint x: 483, endPoint y: 283, distance: 99.1
click at [483, 283] on form "Additional Personal Information Questions Arrested or convicted of a crime? Hav…" at bounding box center [576, 245] width 207 height 288
copy div "Liens, judgments, encumbrances?"
drag, startPoint x: 492, startPoint y: 295, endPoint x: 652, endPoint y: 297, distance: 159.4
click at [652, 297] on form "Additional Personal Information Questions Arrested or convicted of a crime? Hav…" at bounding box center [576, 245] width 207 height 288
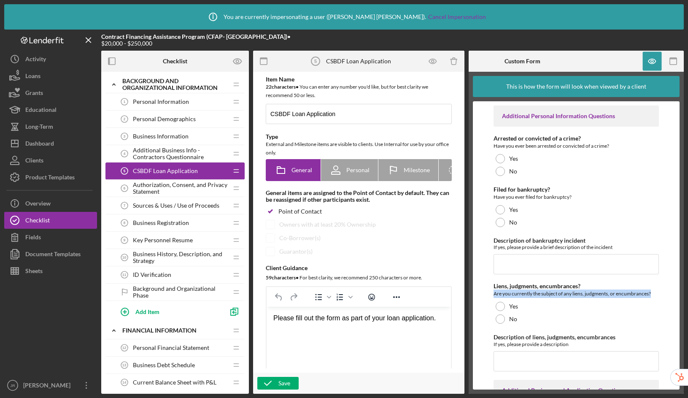
copy div "Are you currently the subject of any liens, judgments, or encumbrances?"
drag, startPoint x: 620, startPoint y: 339, endPoint x: 489, endPoint y: 338, distance: 131.6
click at [489, 338] on form "Additional Personal Information Questions Arrested or convicted of a crime? Hav…" at bounding box center [576, 245] width 207 height 288
copy label "Description of liens, judgments, encumbrances"
drag, startPoint x: 571, startPoint y: 345, endPoint x: 490, endPoint y: 343, distance: 80.1
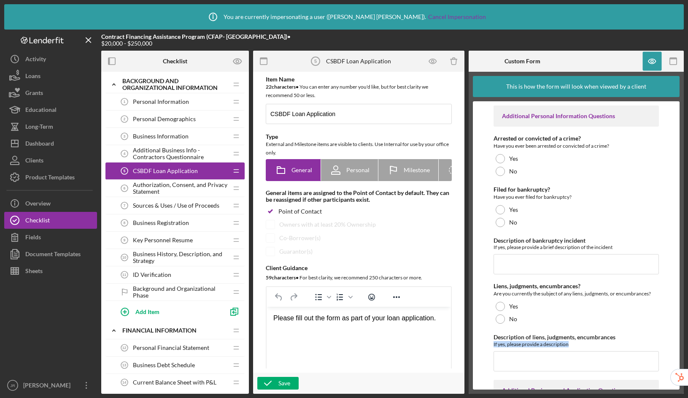
click at [490, 343] on form "Additional Personal Information Questions Arrested or convicted of a crime? Hav…" at bounding box center [576, 245] width 207 height 288
click at [64, 253] on div "Document Templates" at bounding box center [52, 254] width 55 height 19
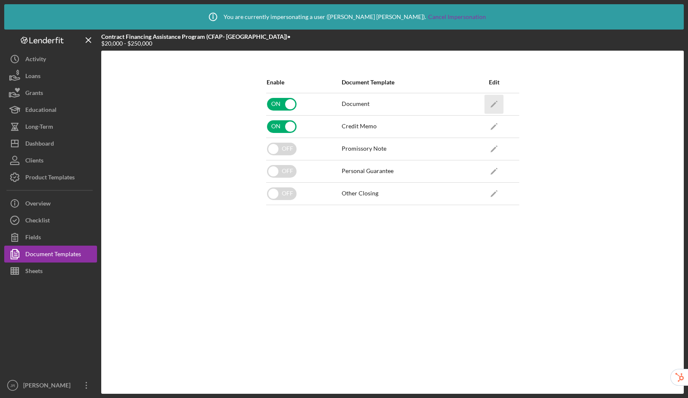
click at [494, 102] on icon "Icon/Edit" at bounding box center [494, 103] width 19 height 19
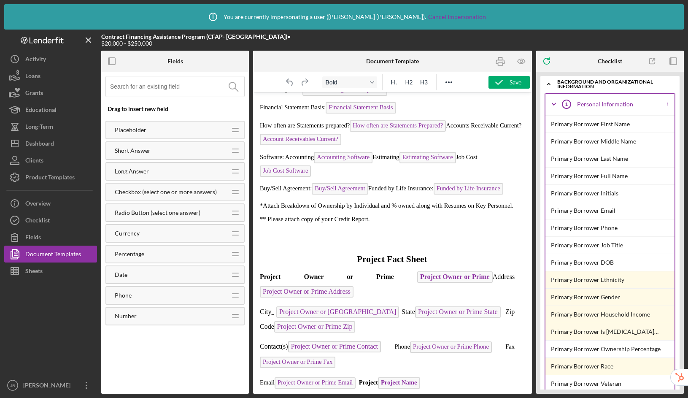
scroll to position [972, 0]
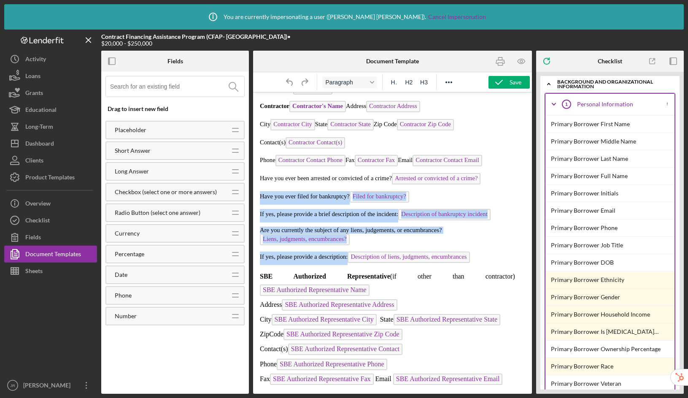
drag, startPoint x: 347, startPoint y: 254, endPoint x: 259, endPoint y: 185, distance: 111.8
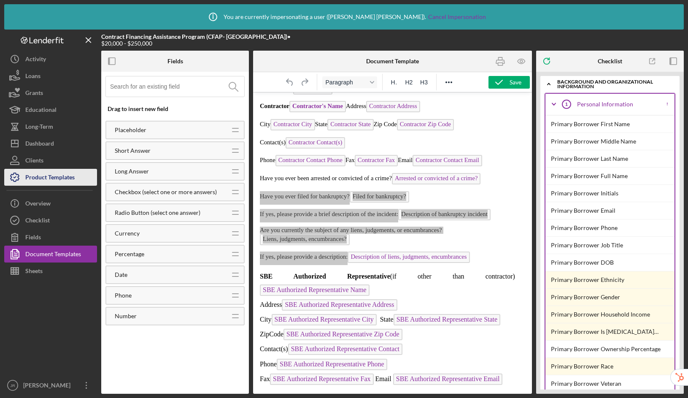
click at [40, 178] on div "Product Templates" at bounding box center [49, 178] width 49 height 19
